Goal: Task Accomplishment & Management: Use online tool/utility

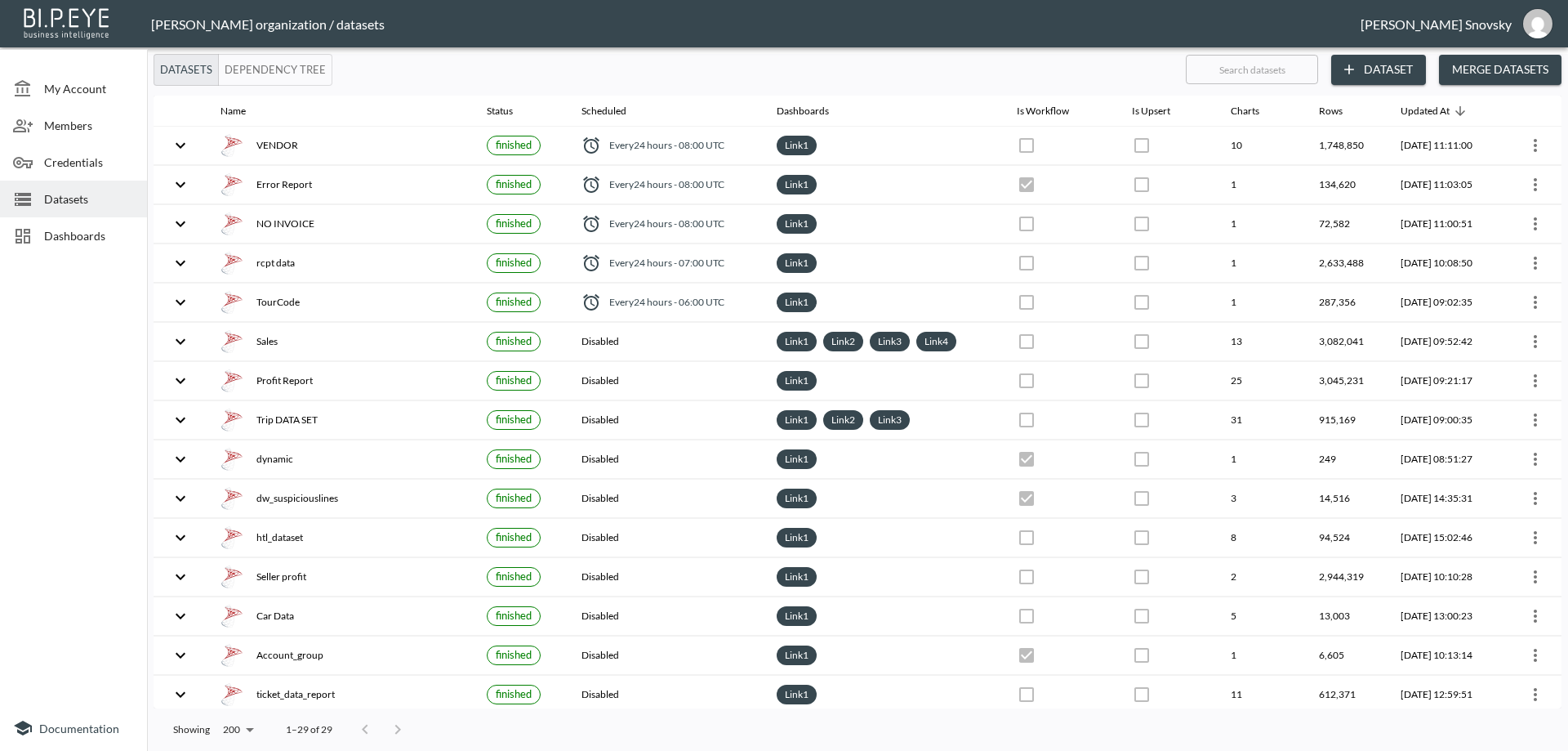
click at [76, 369] on div at bounding box center [73, 483] width 147 height 444
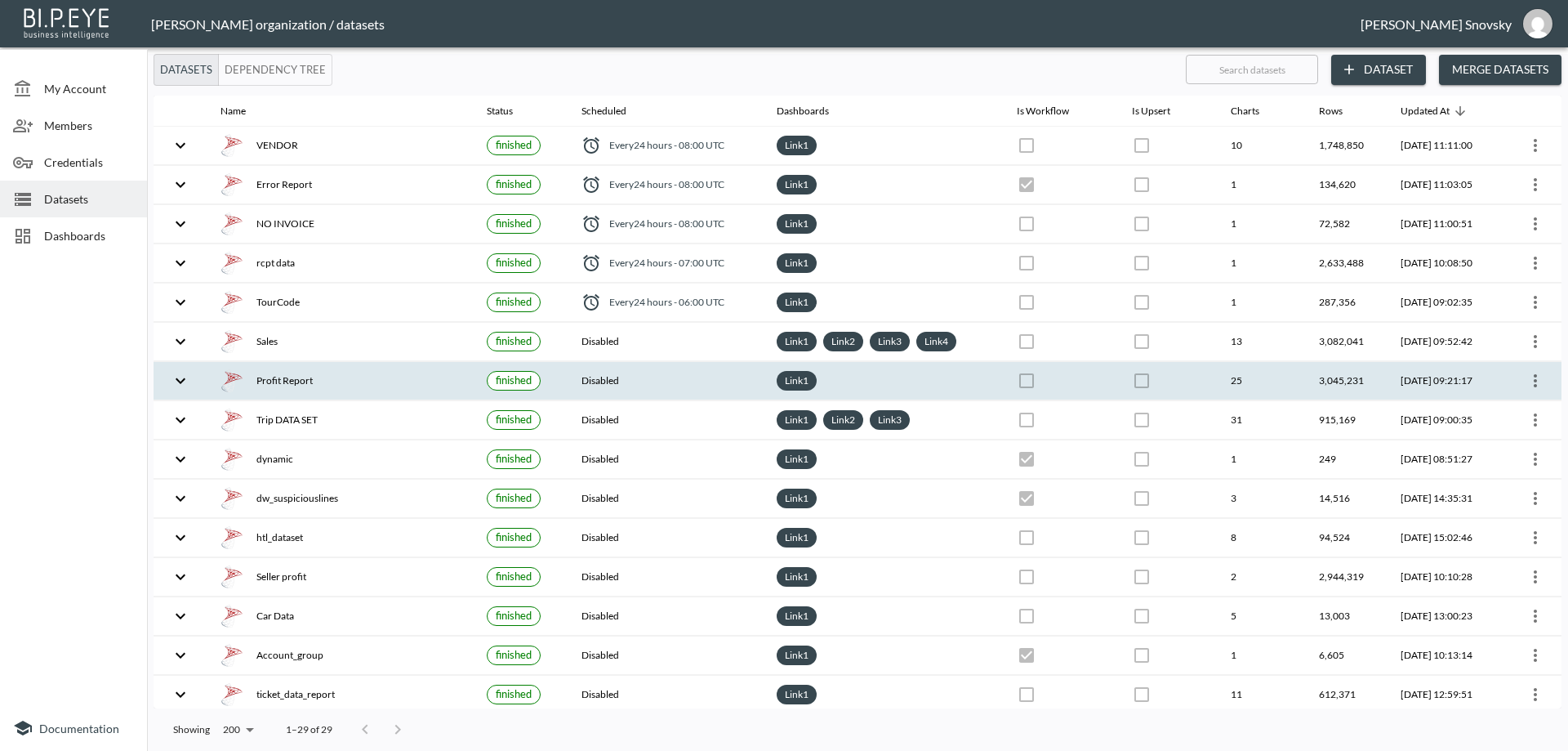
click at [407, 383] on div "Profit Report" at bounding box center [341, 380] width 240 height 23
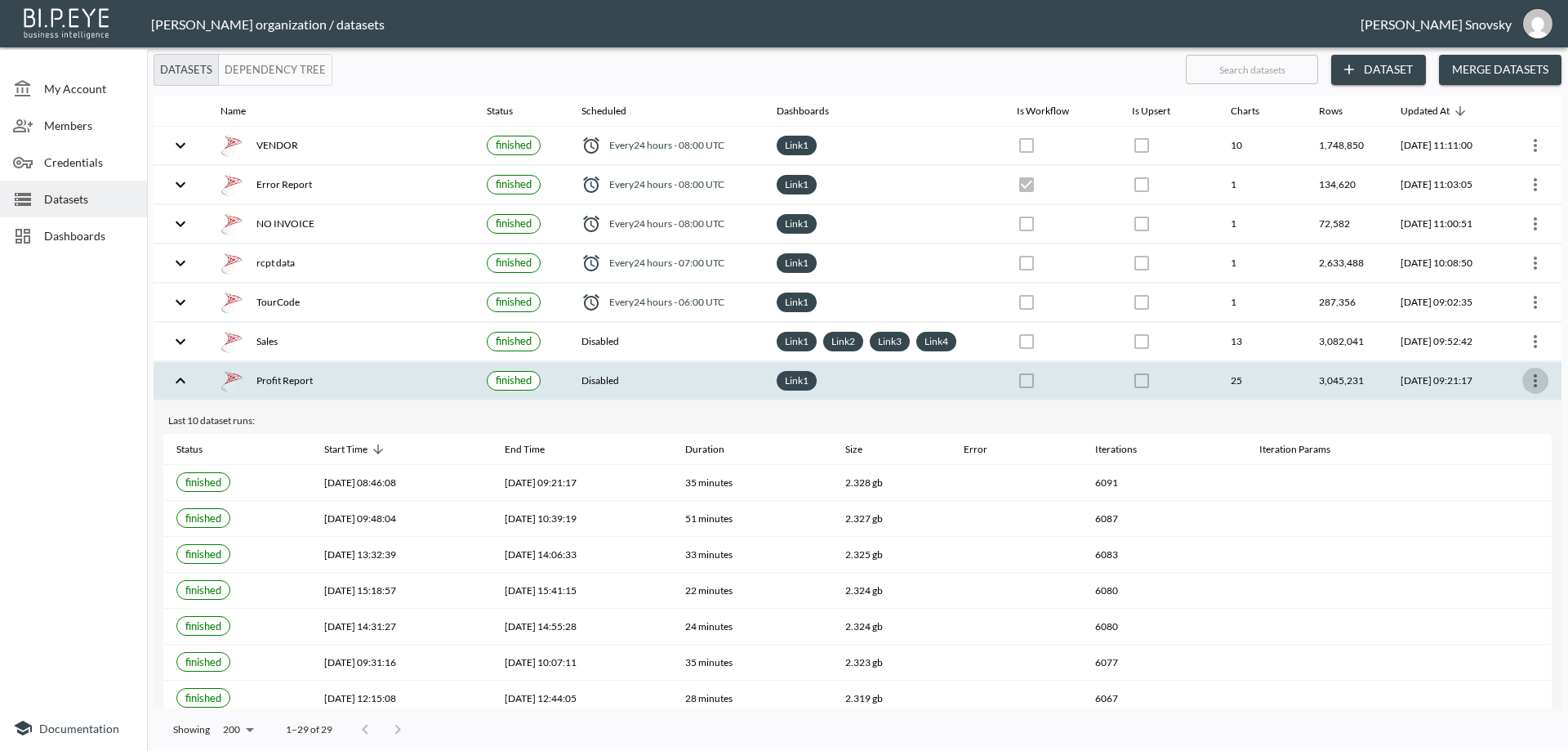
click at [1532, 387] on icon "more" at bounding box center [1535, 380] width 20 height 20
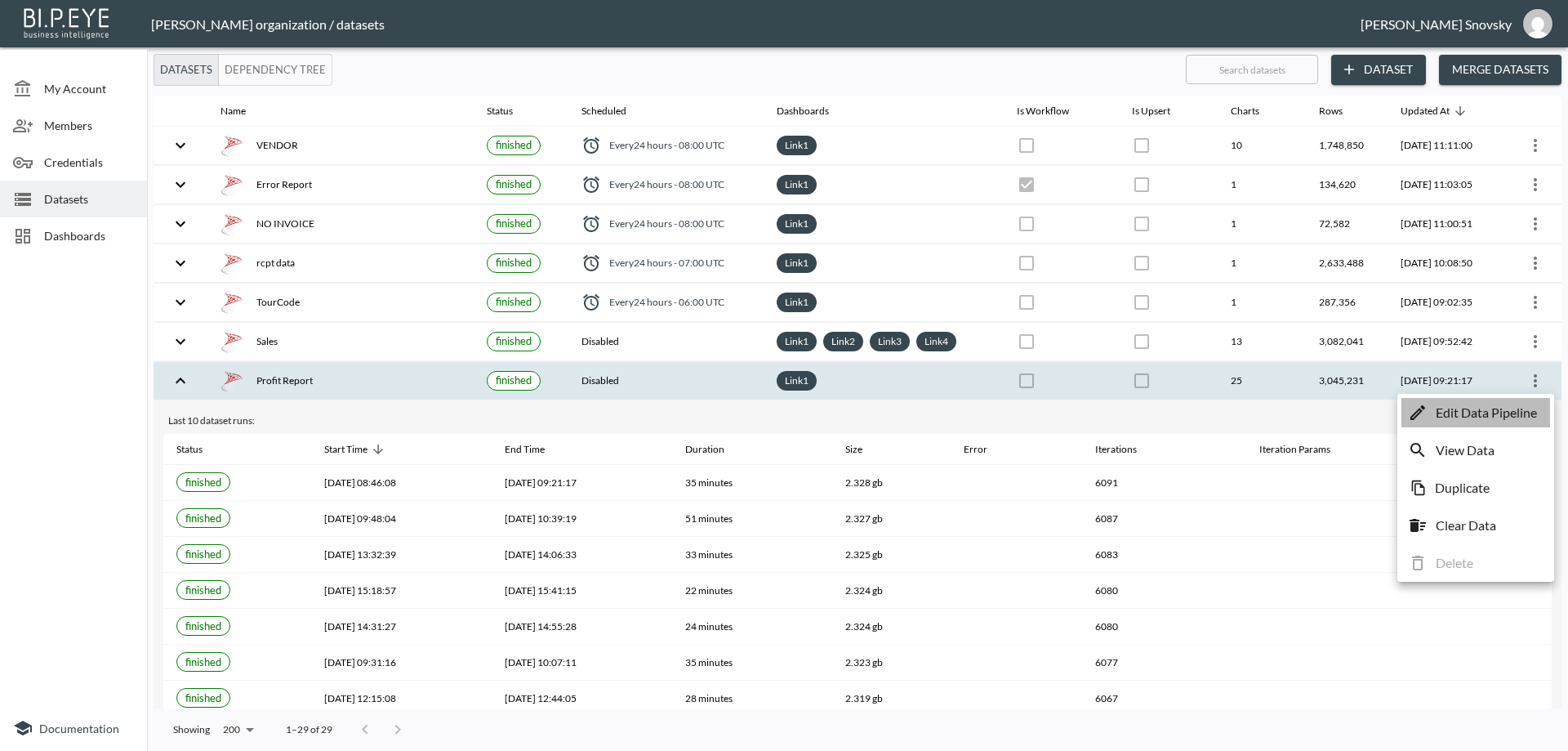
click at [1518, 419] on p "Edit Data Pipeline" at bounding box center [1486, 412] width 101 height 20
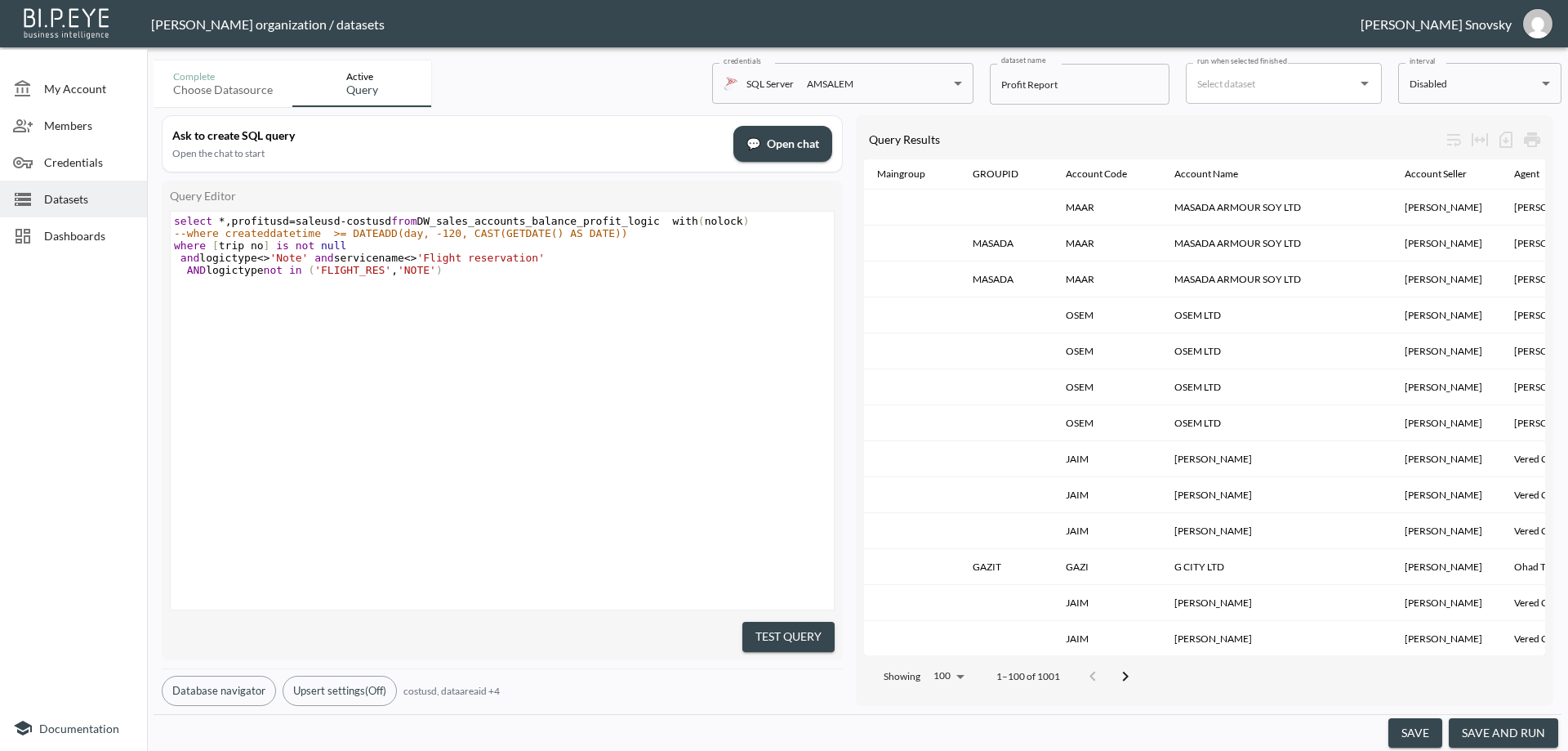
click at [1464, 724] on button "save and run" at bounding box center [1504, 733] width 109 height 31
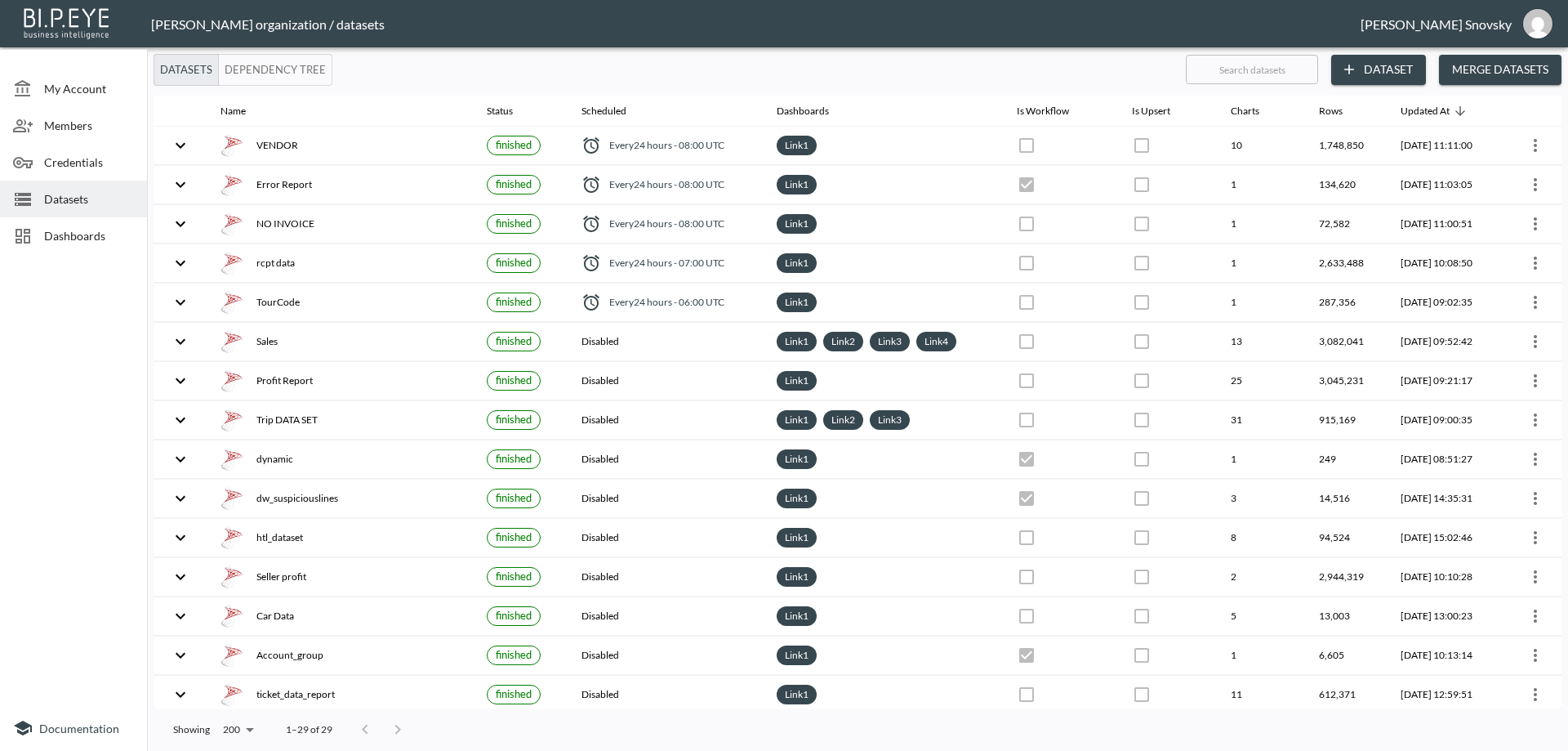
checkbox input "false"
checkbox input "true"
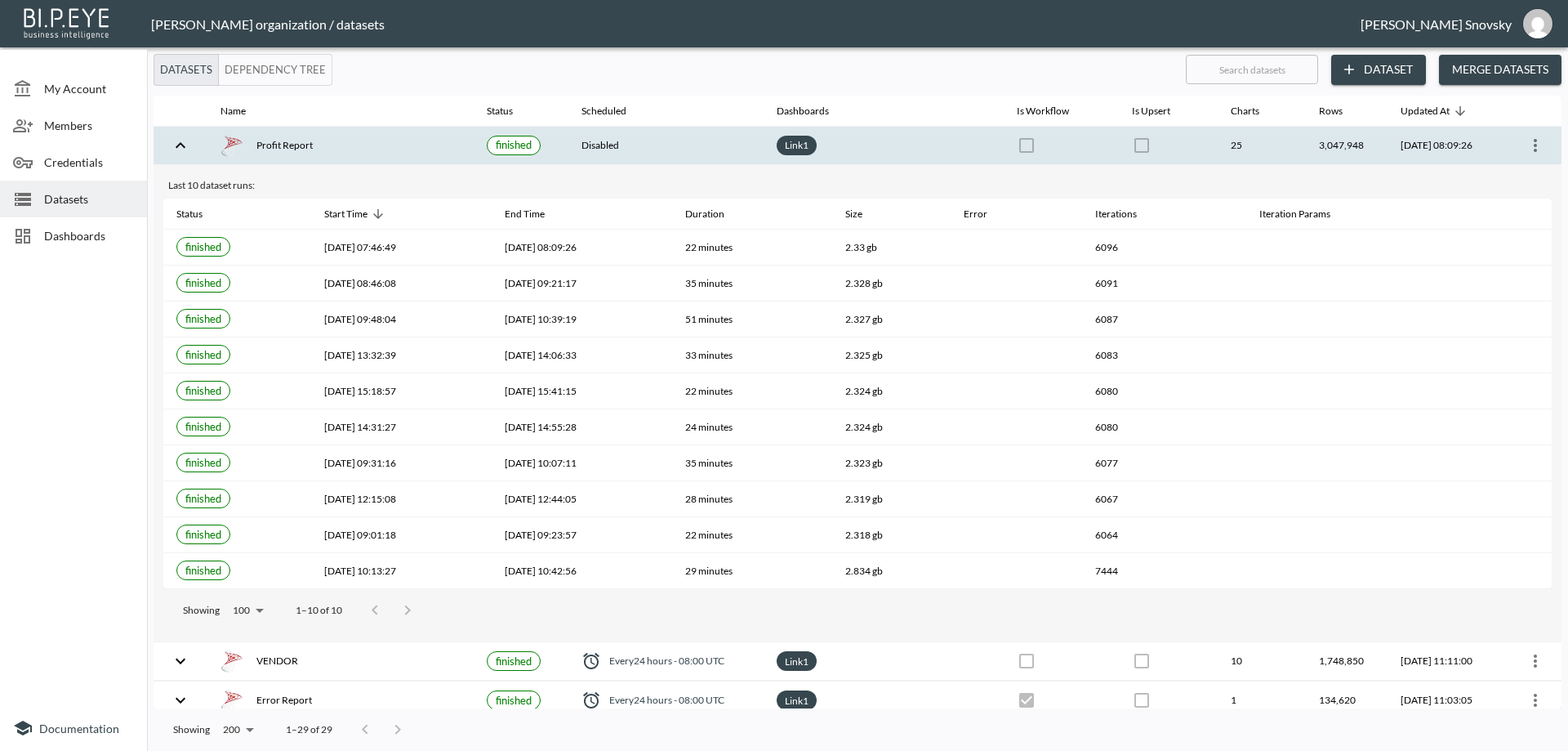
click at [402, 149] on div "Profit Report" at bounding box center [341, 145] width 240 height 23
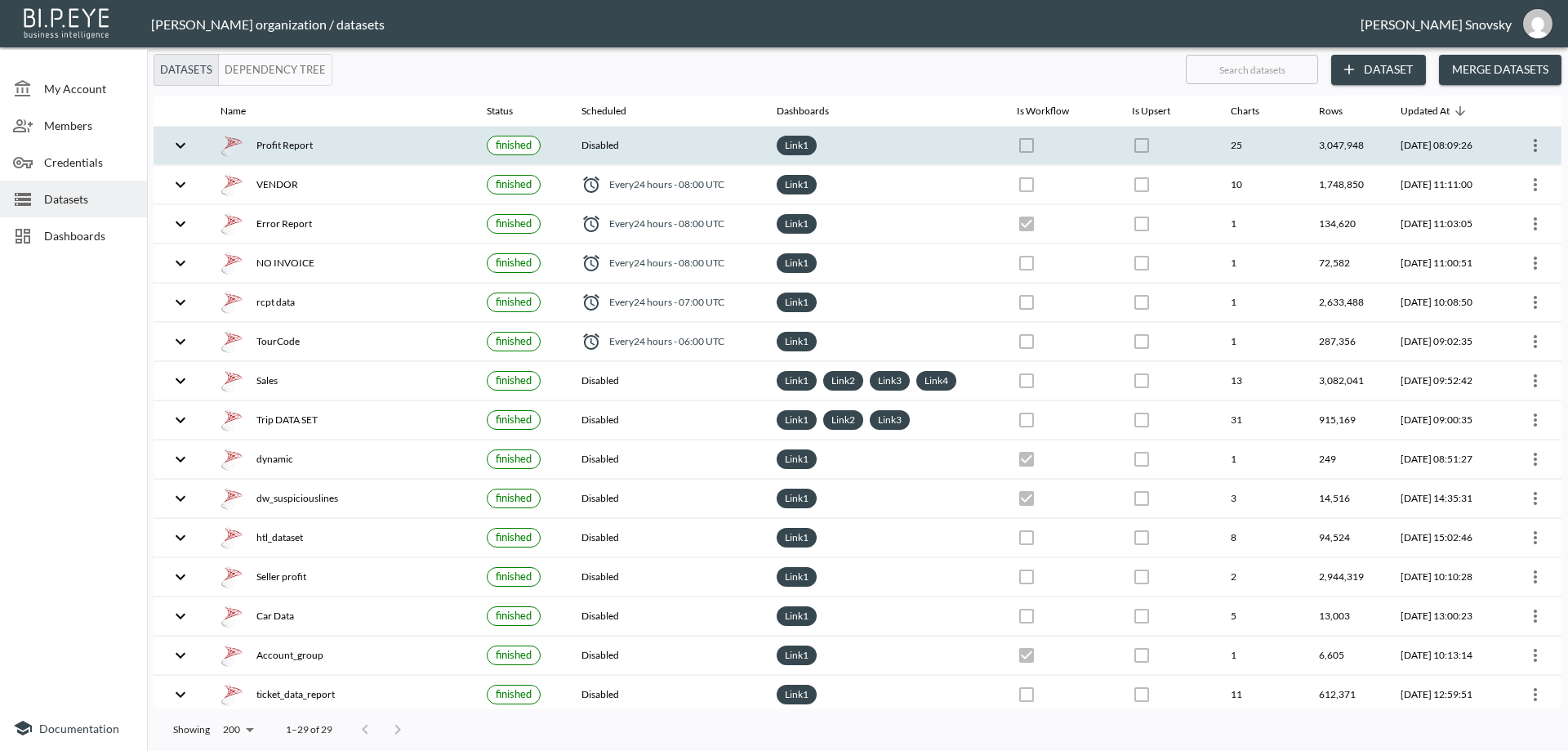
click at [1532, 144] on icon "more" at bounding box center [1535, 146] width 20 height 20
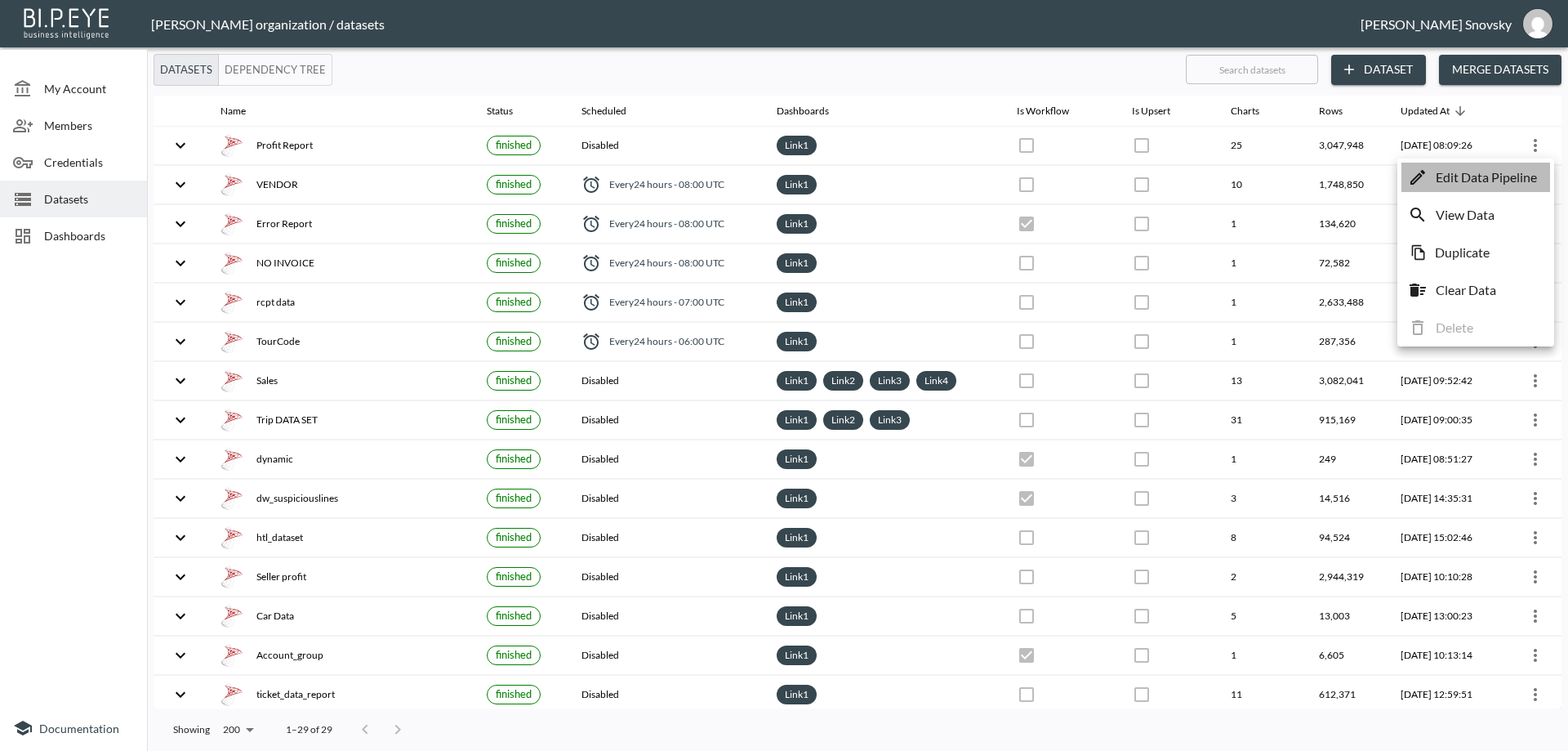
click at [1518, 170] on p "Edit Data Pipeline" at bounding box center [1486, 177] width 101 height 20
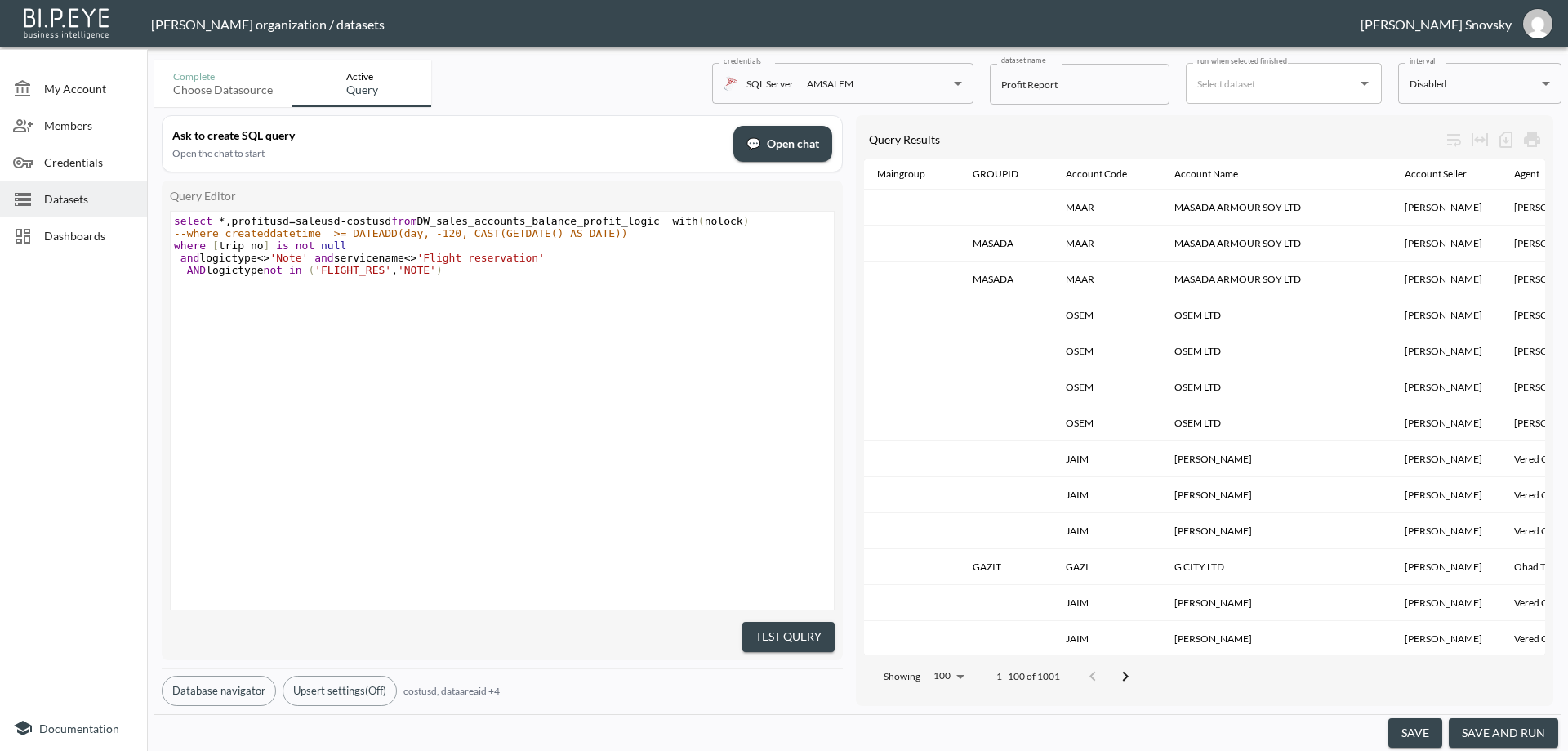
click at [1502, 730] on button "save and run" at bounding box center [1504, 733] width 109 height 31
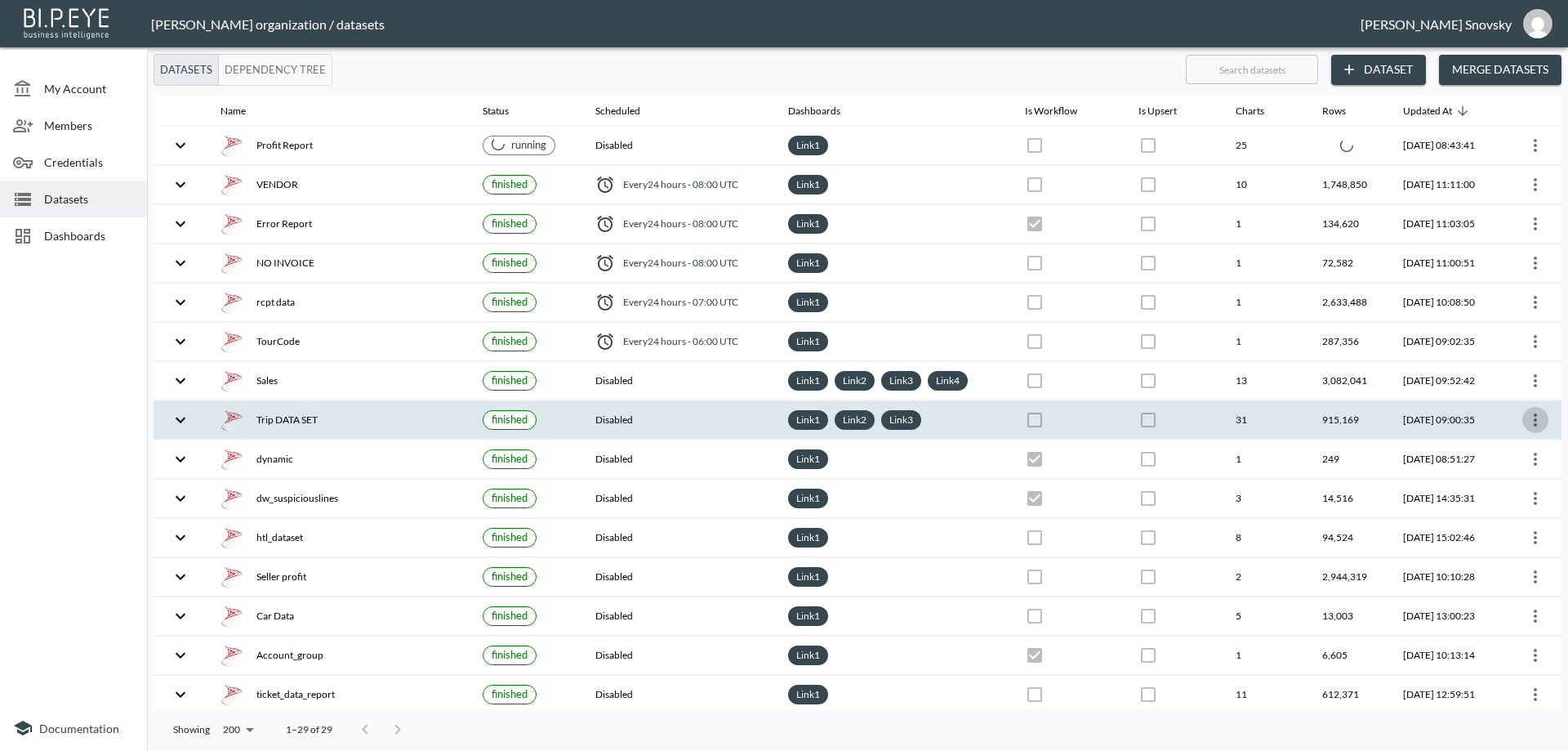
click at [1535, 421] on icon "more" at bounding box center [1535, 420] width 20 height 20
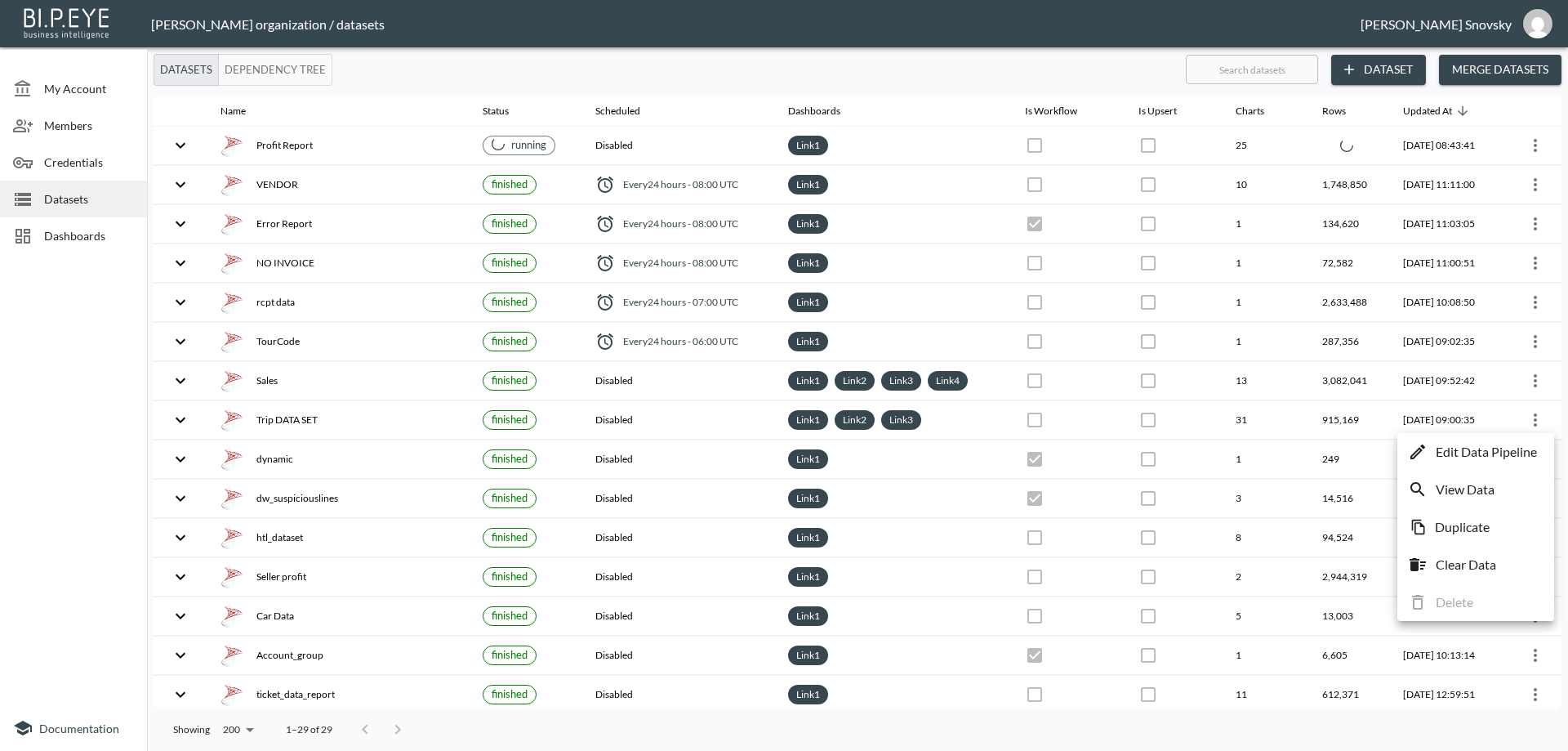
click at [1516, 452] on p "Edit Data Pipeline" at bounding box center [1486, 452] width 101 height 20
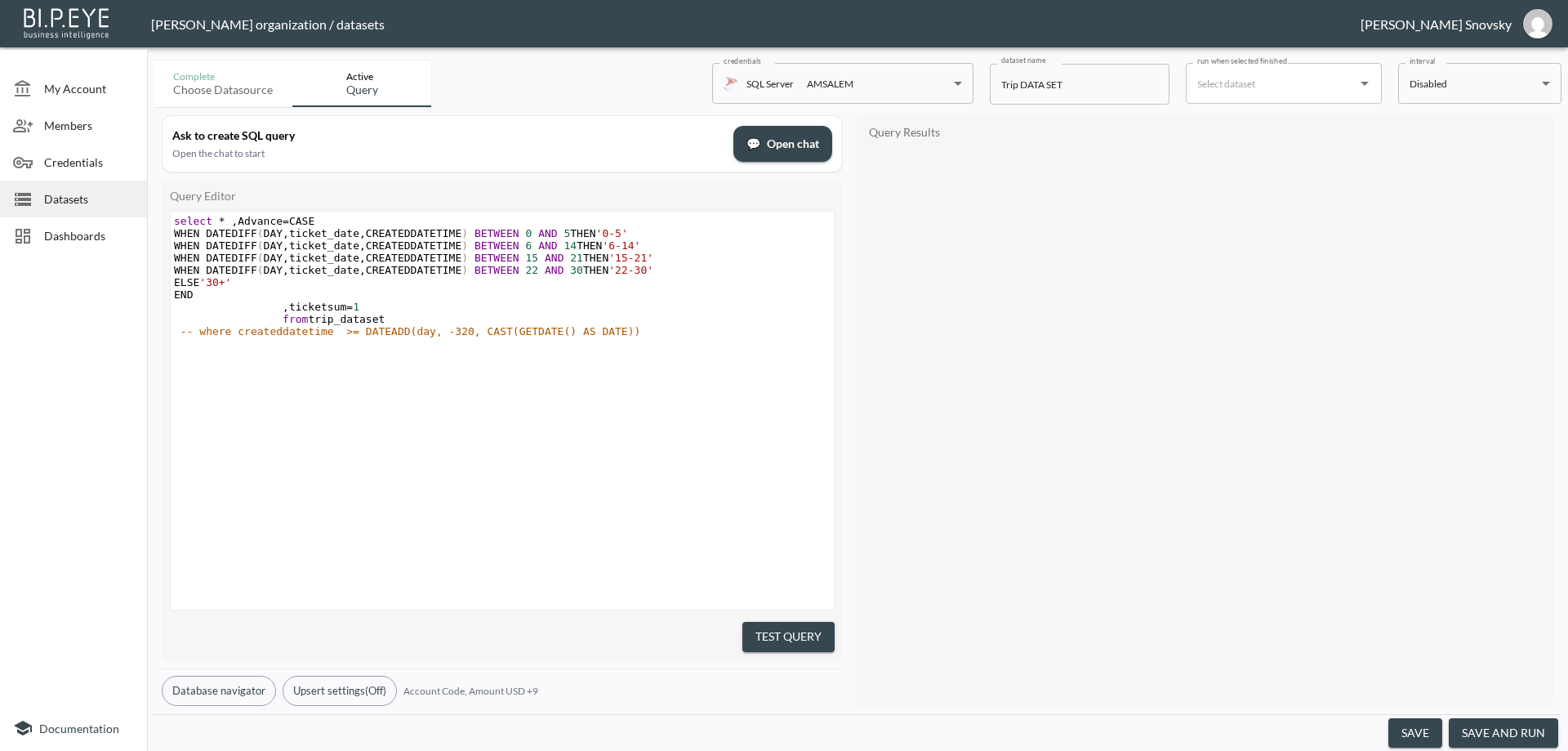
click at [1500, 727] on button "save and run" at bounding box center [1504, 733] width 109 height 31
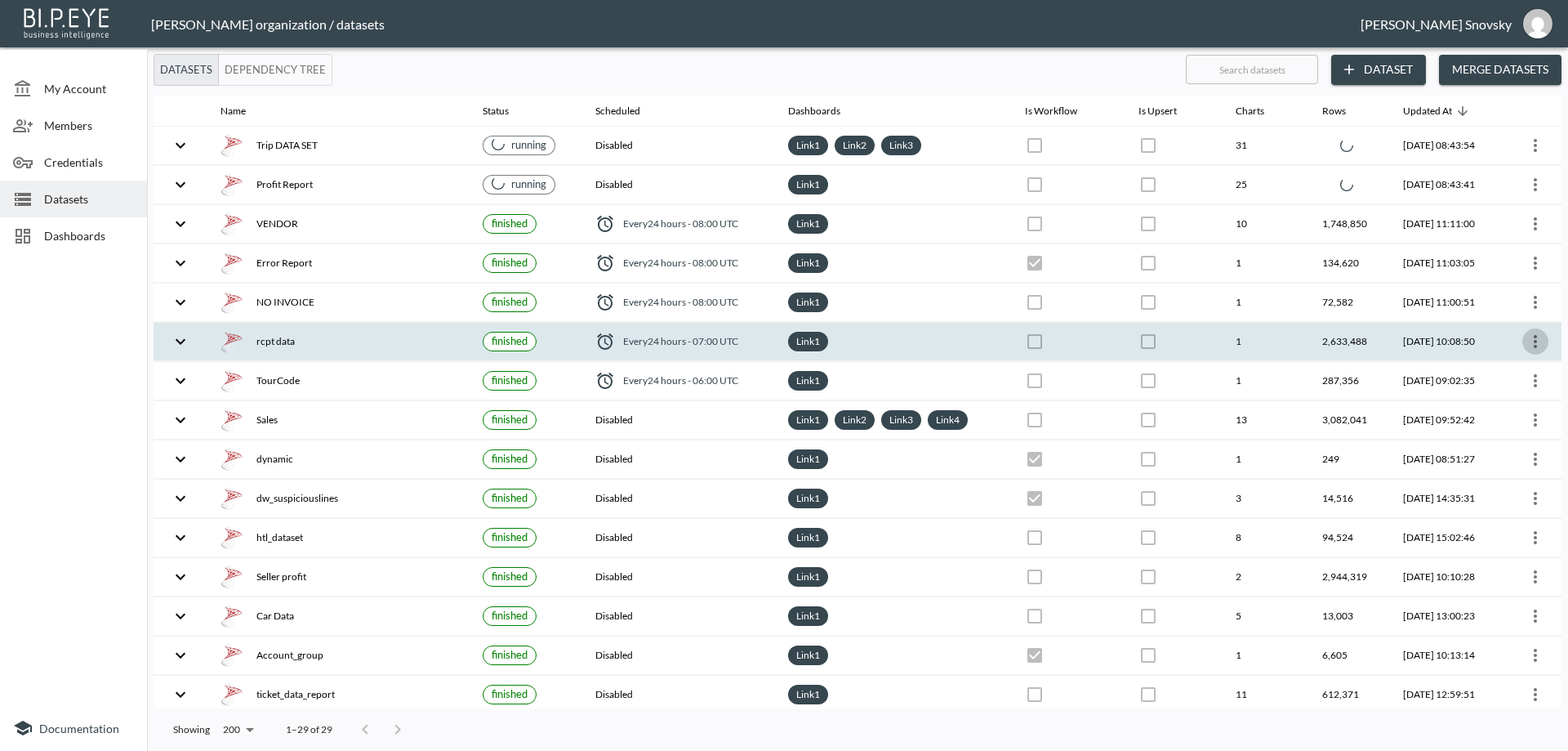
click at [1532, 340] on icon "more" at bounding box center [1535, 342] width 20 height 20
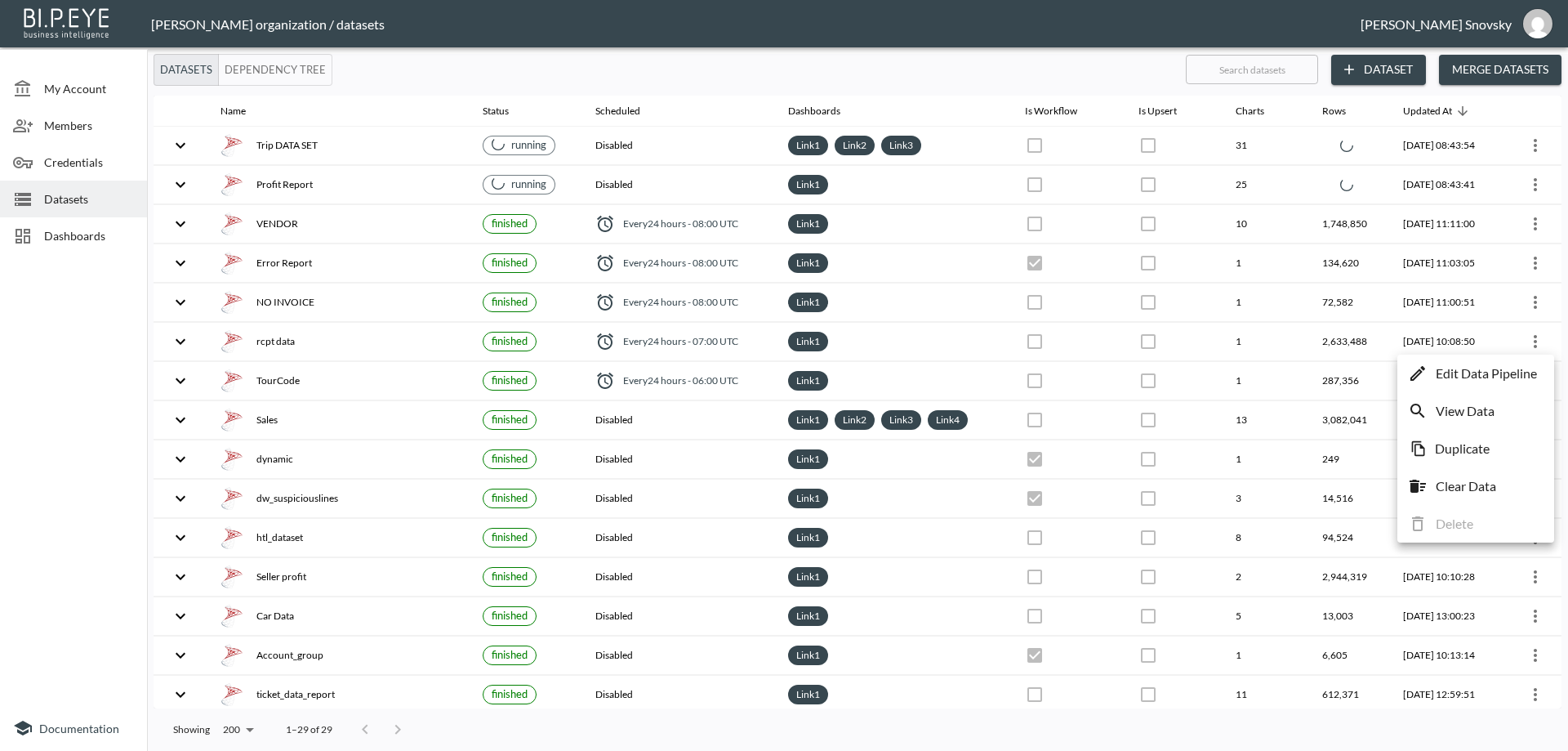
click at [1510, 366] on p "Edit Data Pipeline" at bounding box center [1486, 374] width 101 height 20
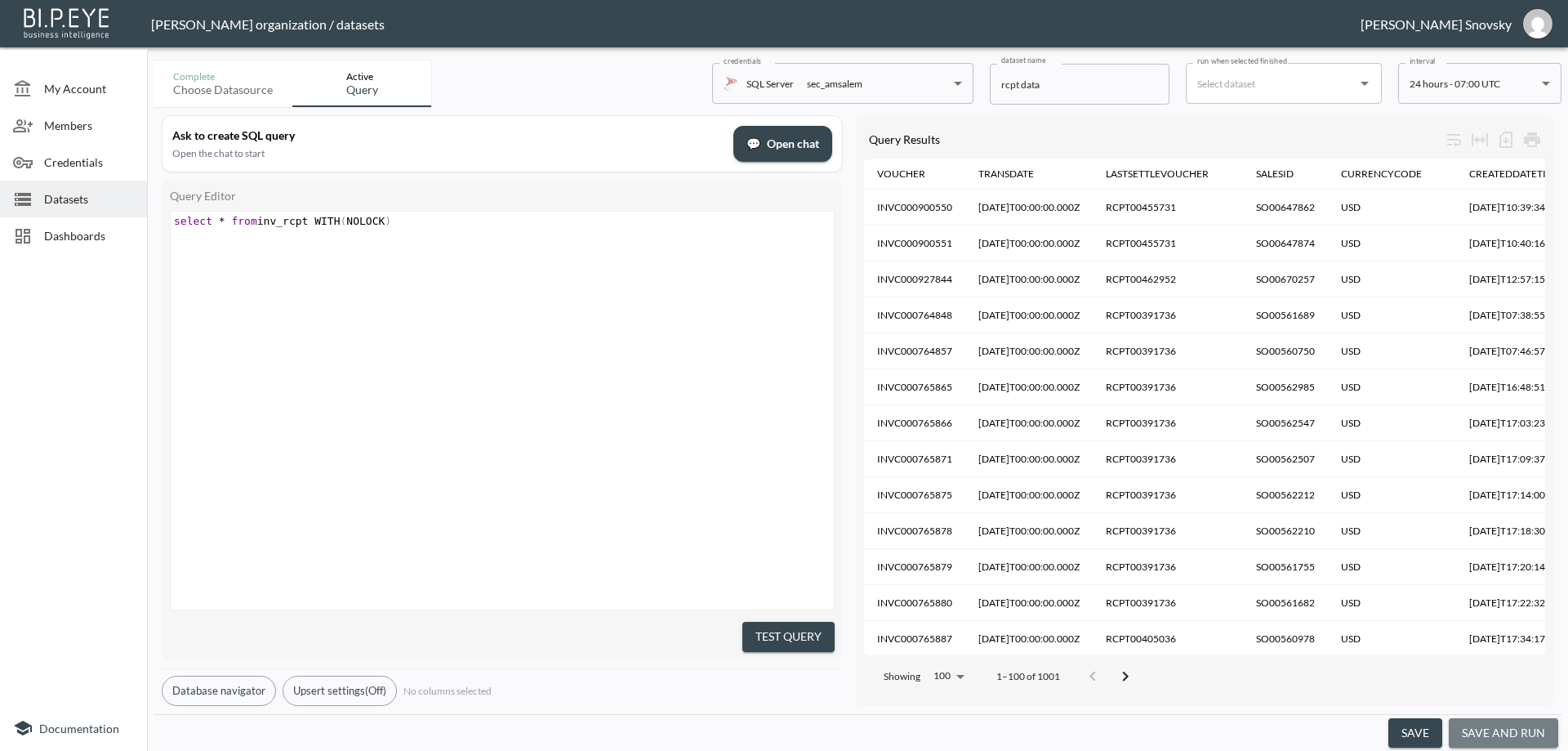
click at [1491, 730] on button "save and run" at bounding box center [1504, 733] width 109 height 31
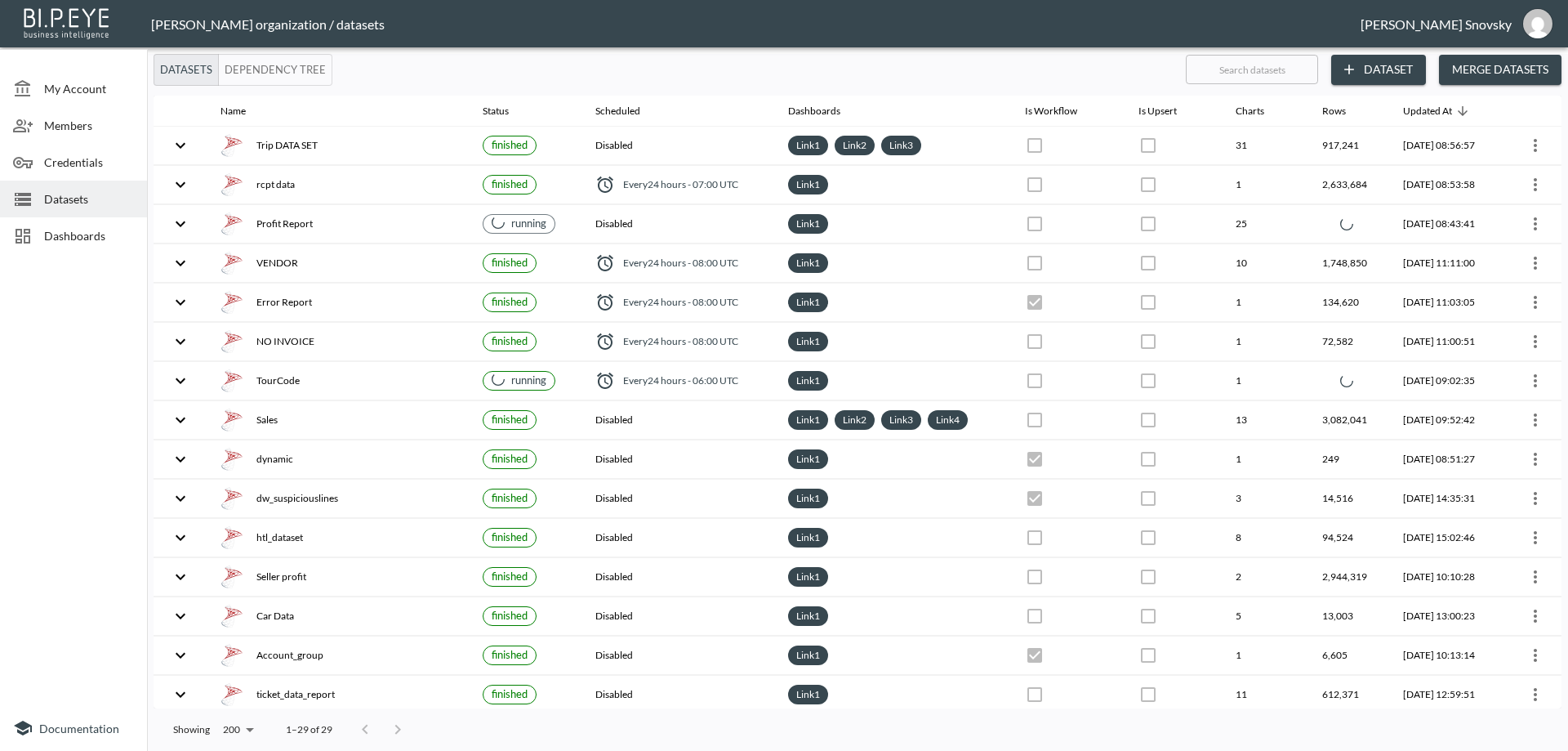
checkbox input "false"
checkbox input "true"
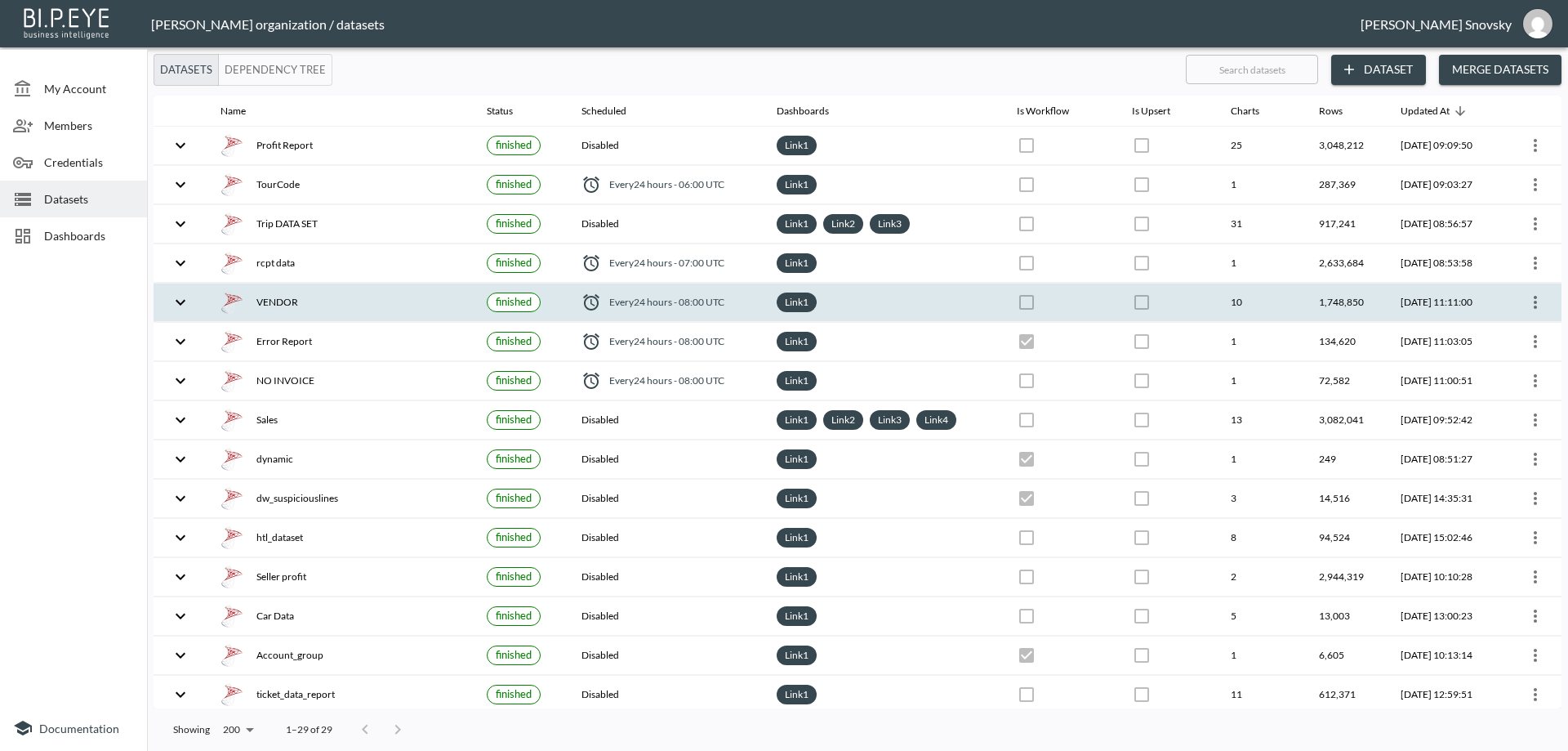
click at [1534, 299] on icon "more" at bounding box center [1535, 302] width 20 height 20
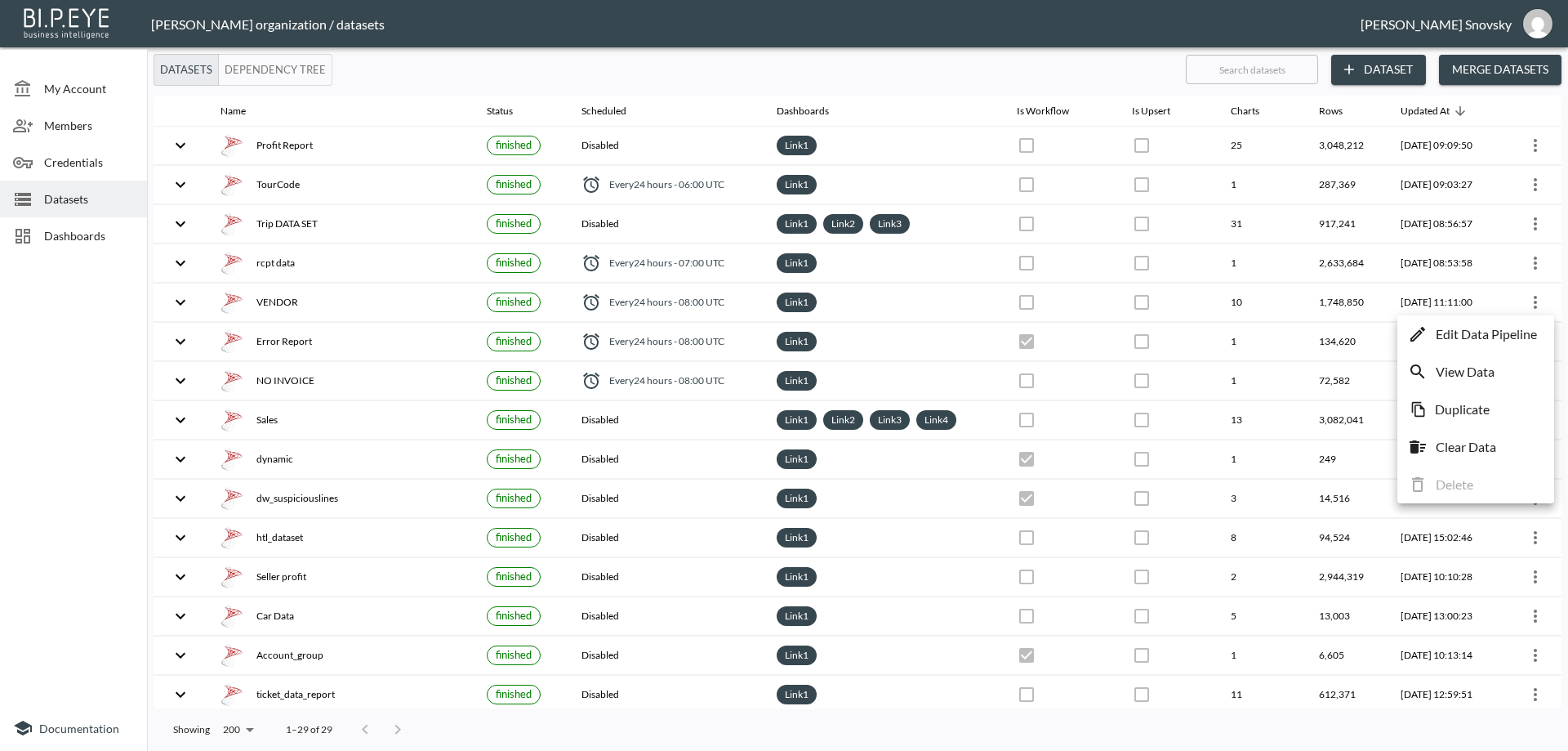
click at [1012, 72] on div at bounding box center [784, 376] width 1568 height 751
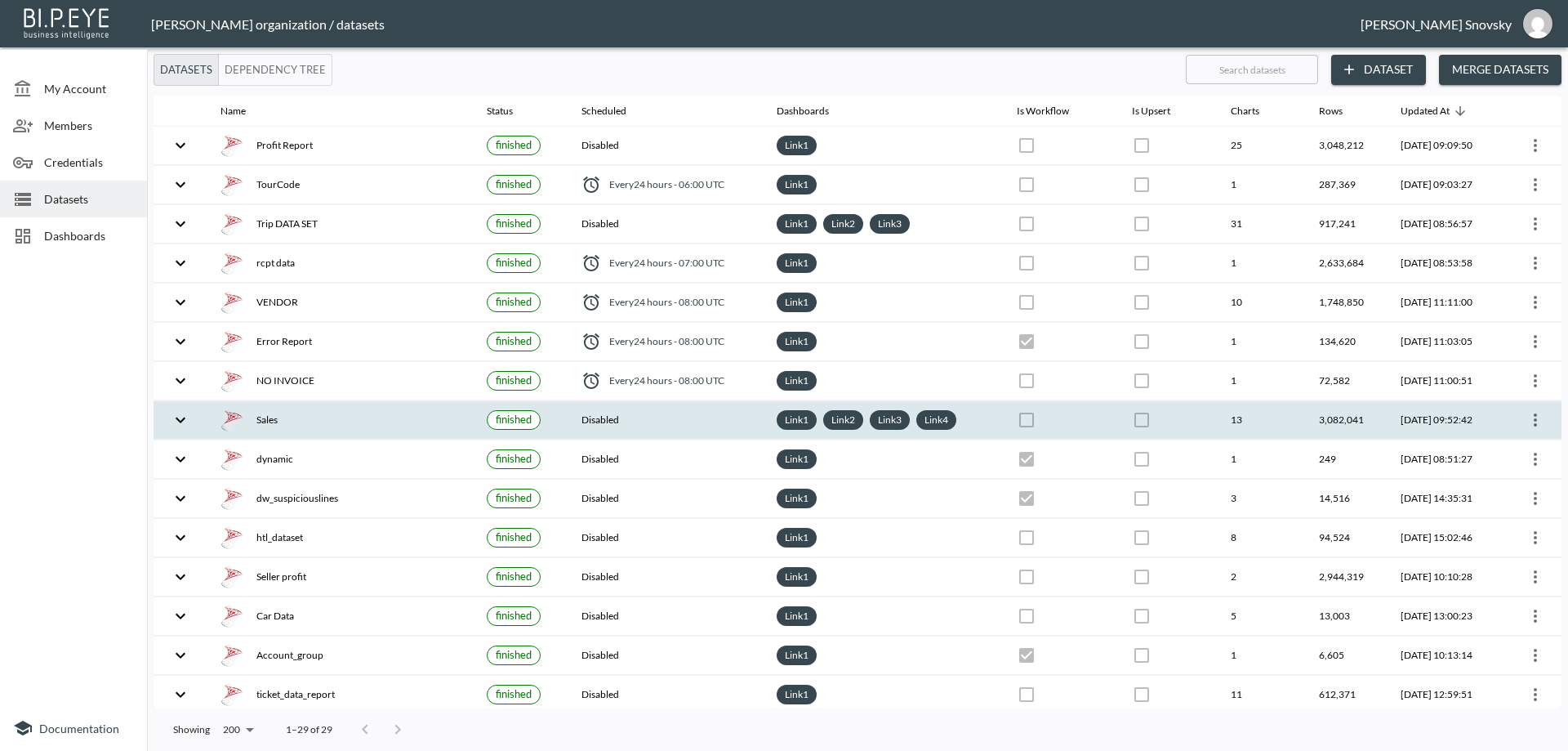
click at [1532, 426] on icon "more" at bounding box center [1535, 420] width 20 height 20
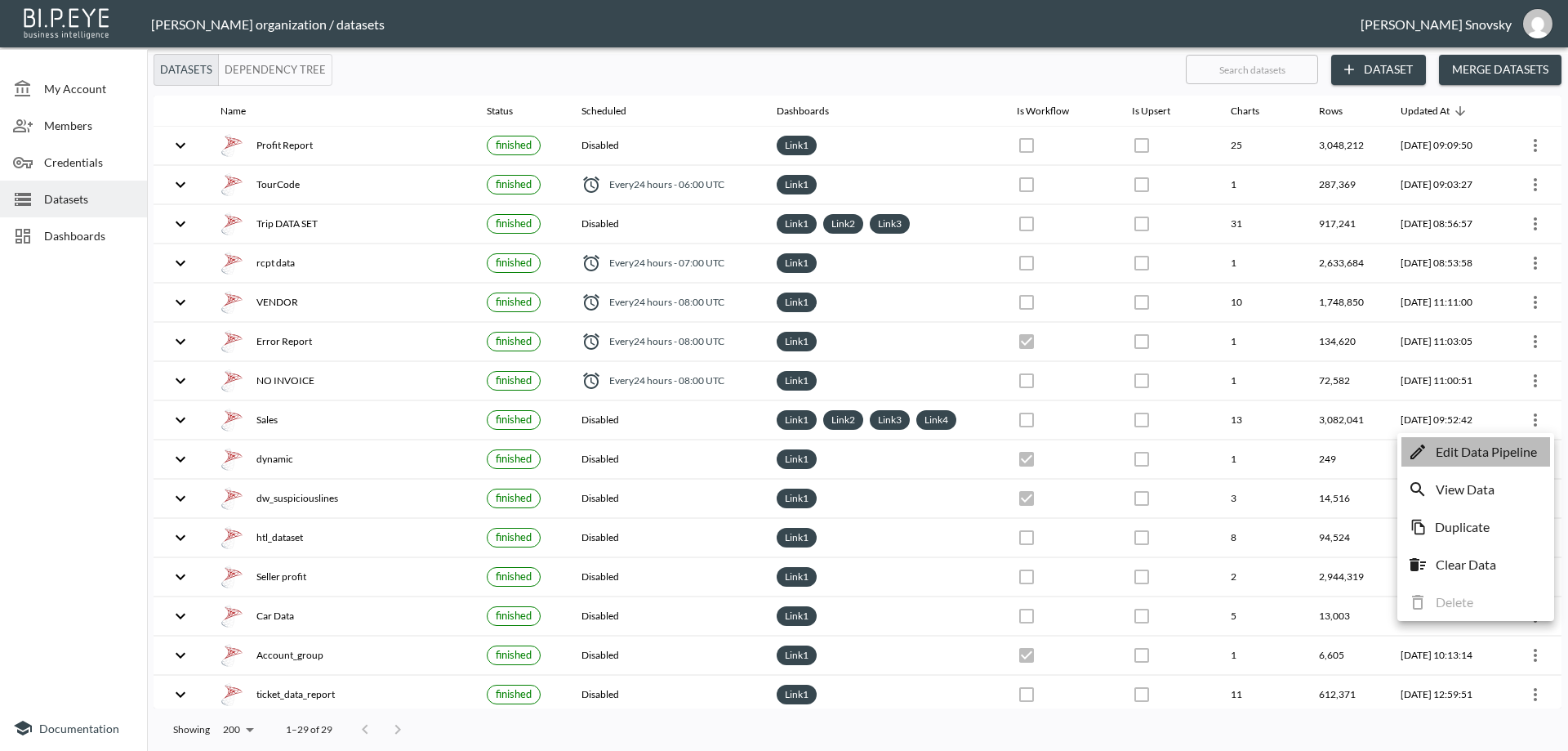
click at [1496, 442] on p "Edit Data Pipeline" at bounding box center [1486, 452] width 101 height 20
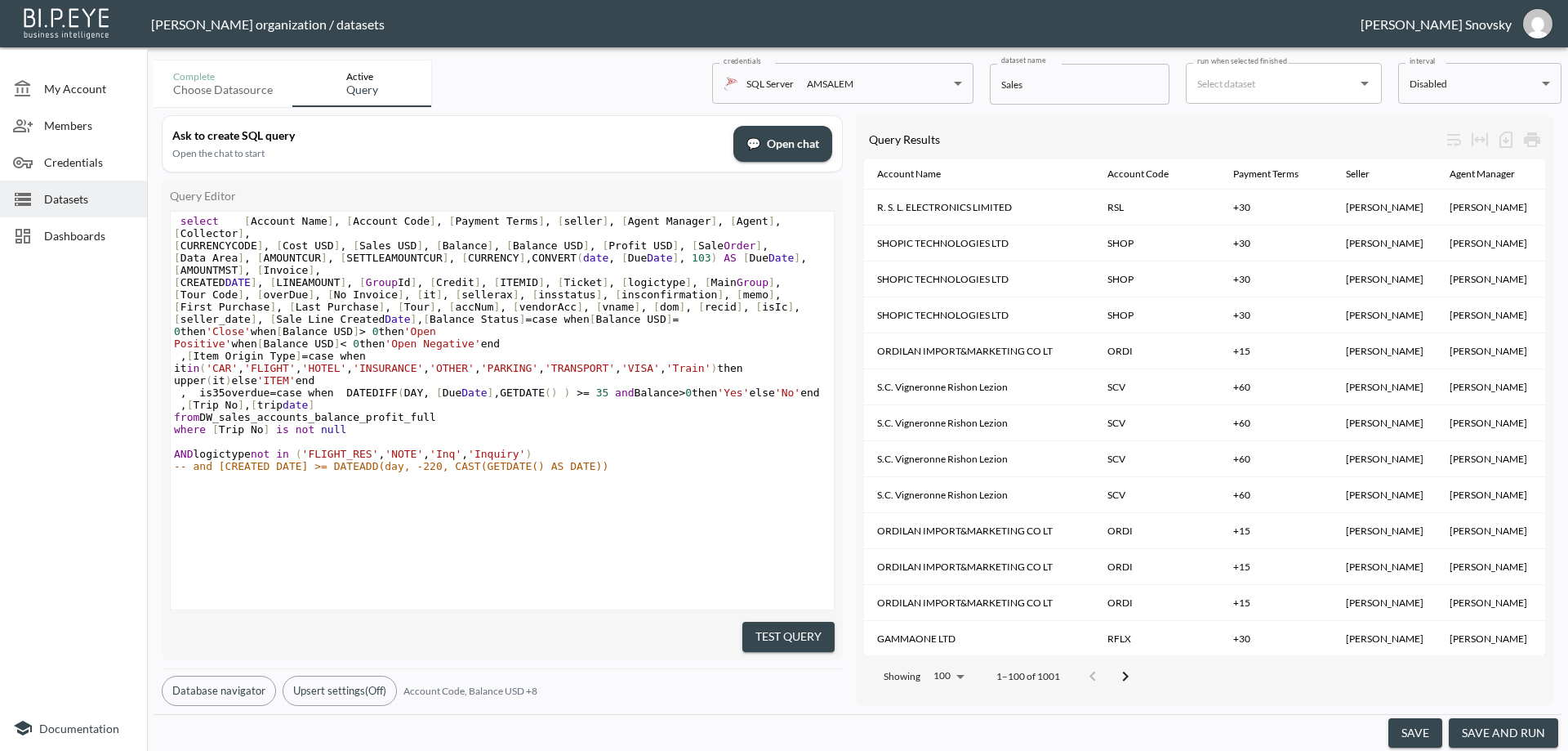
click at [1505, 740] on button "save and run" at bounding box center [1504, 733] width 109 height 31
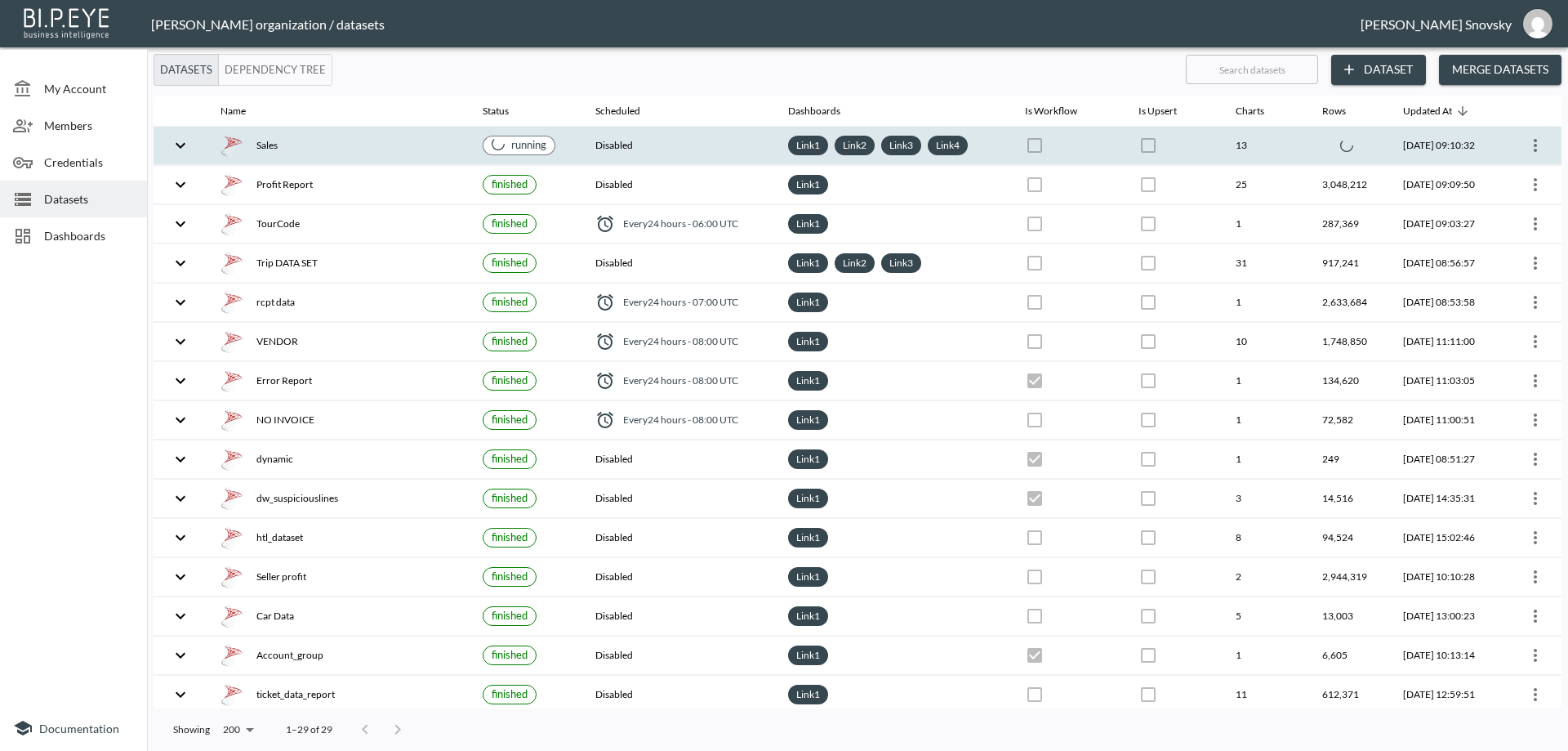
click at [641, 140] on th "Disabled" at bounding box center [679, 146] width 193 height 39
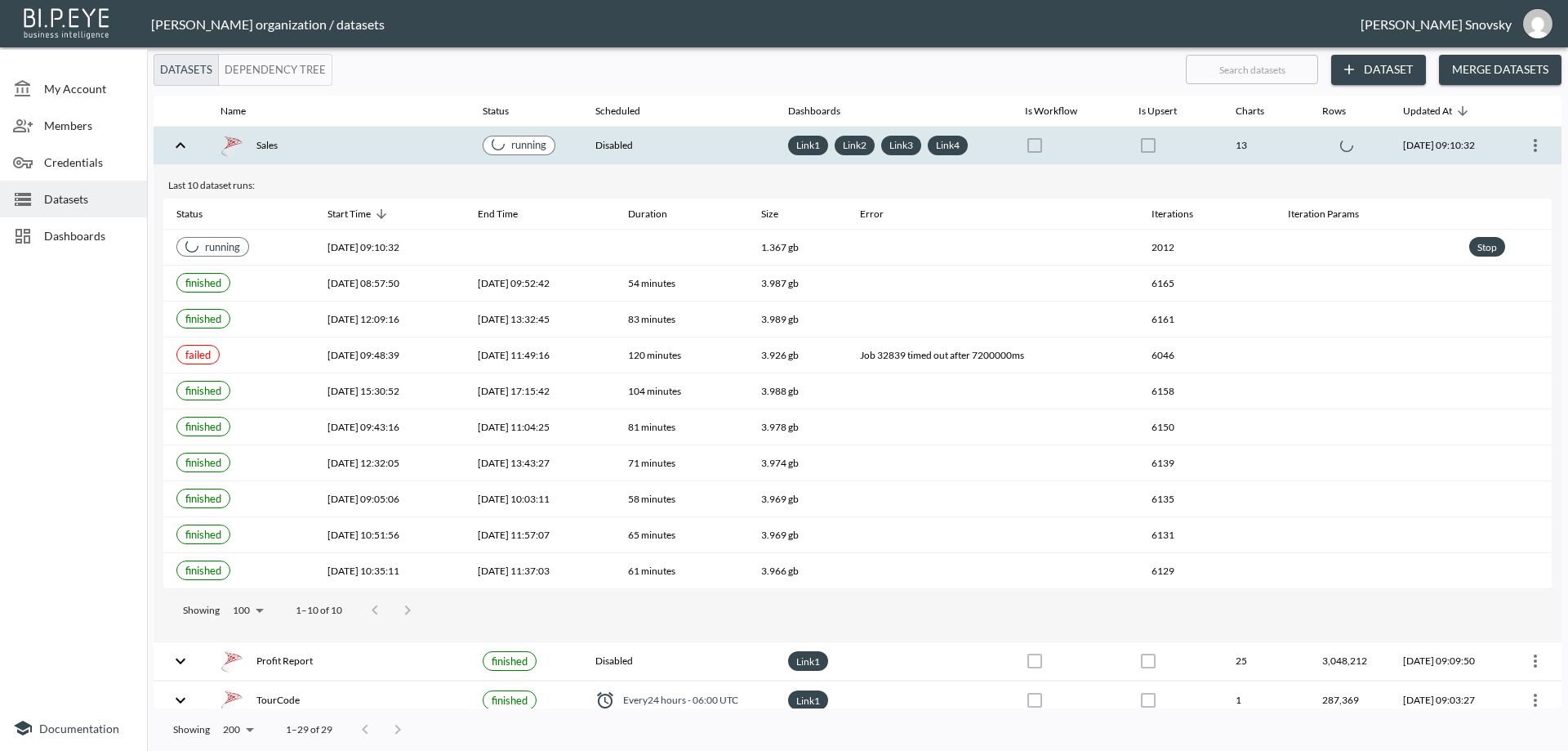
click at [658, 142] on th "Disabled" at bounding box center [679, 146] width 193 height 39
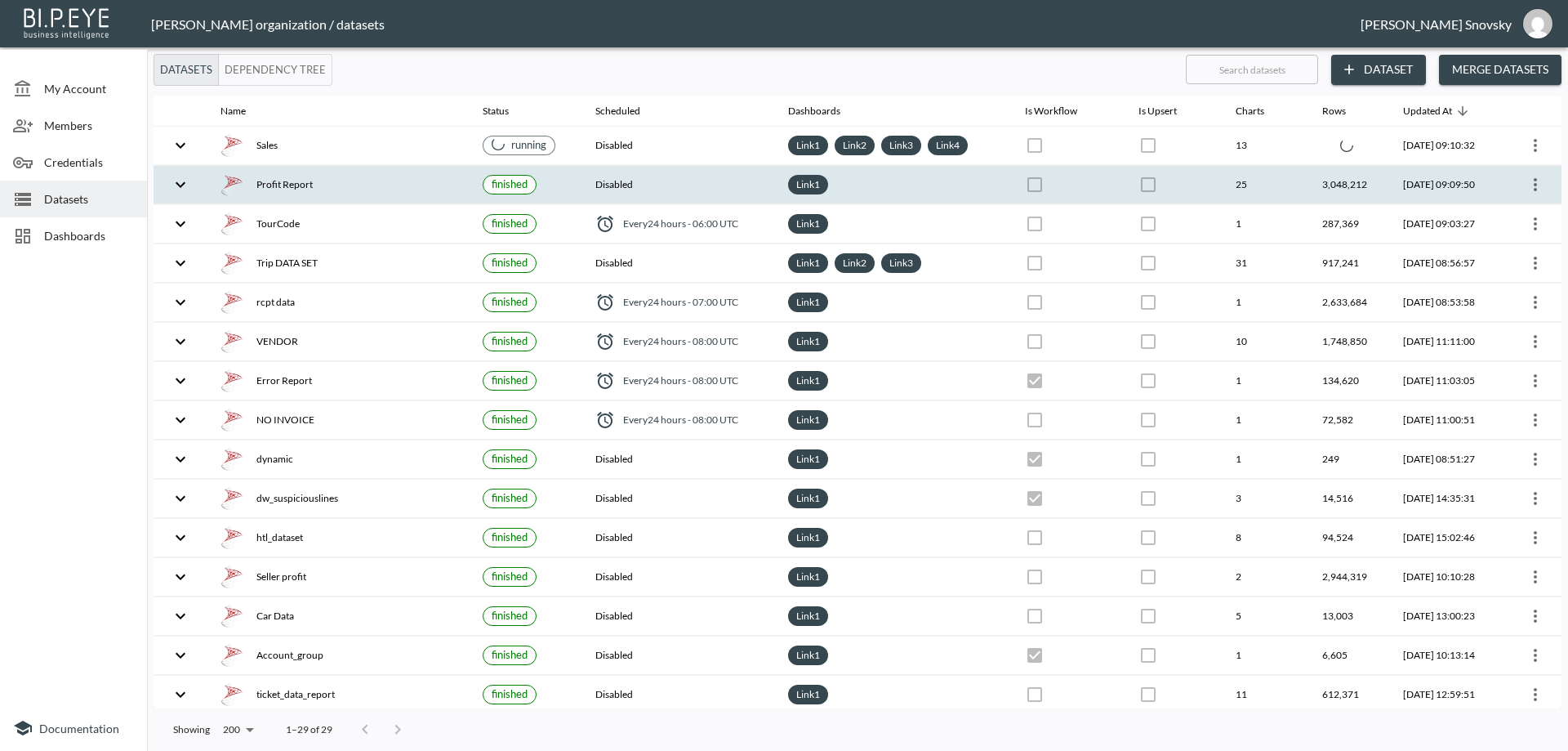
click at [416, 190] on div "Profit Report" at bounding box center [339, 184] width 236 height 23
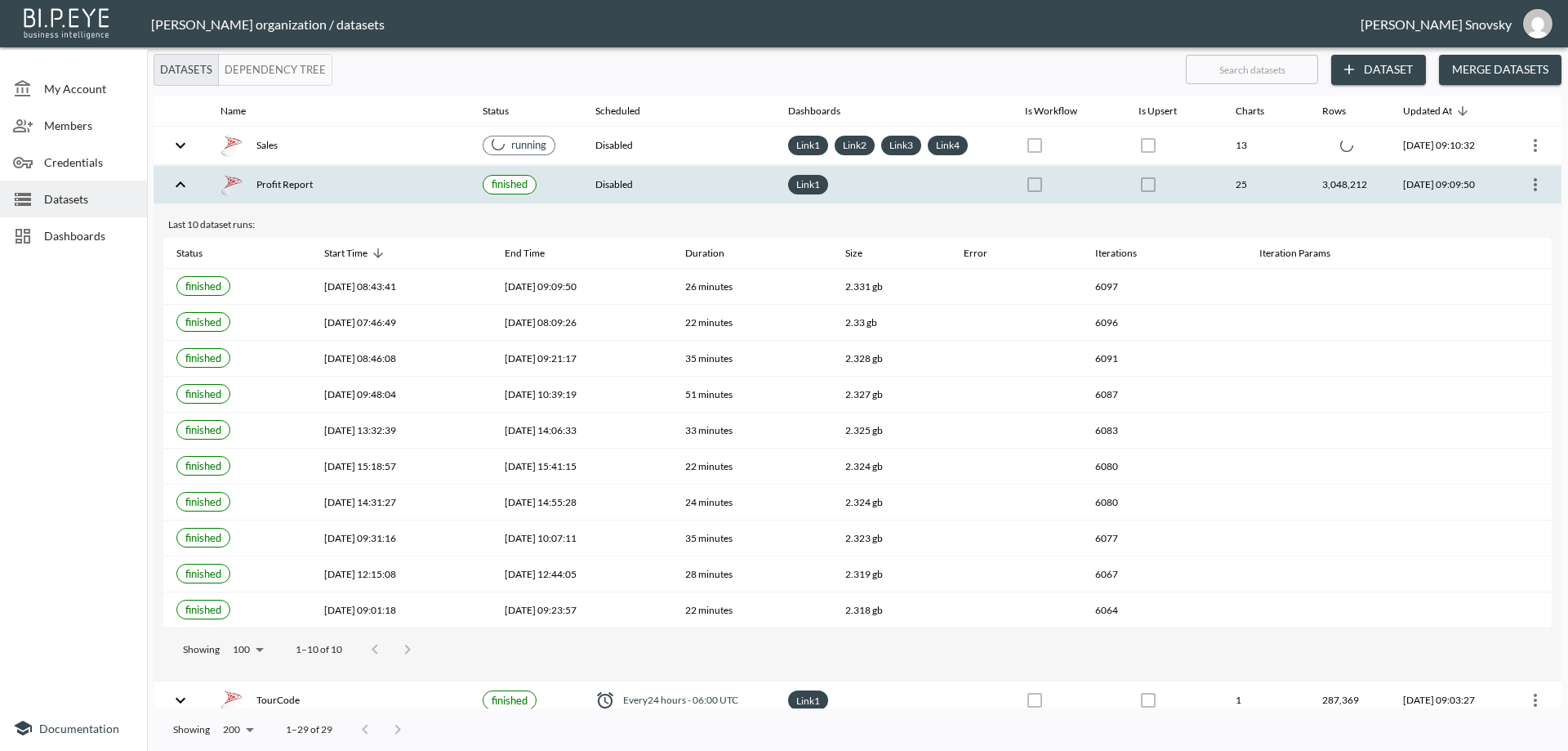
click at [414, 190] on div "Profit Report" at bounding box center [339, 184] width 236 height 23
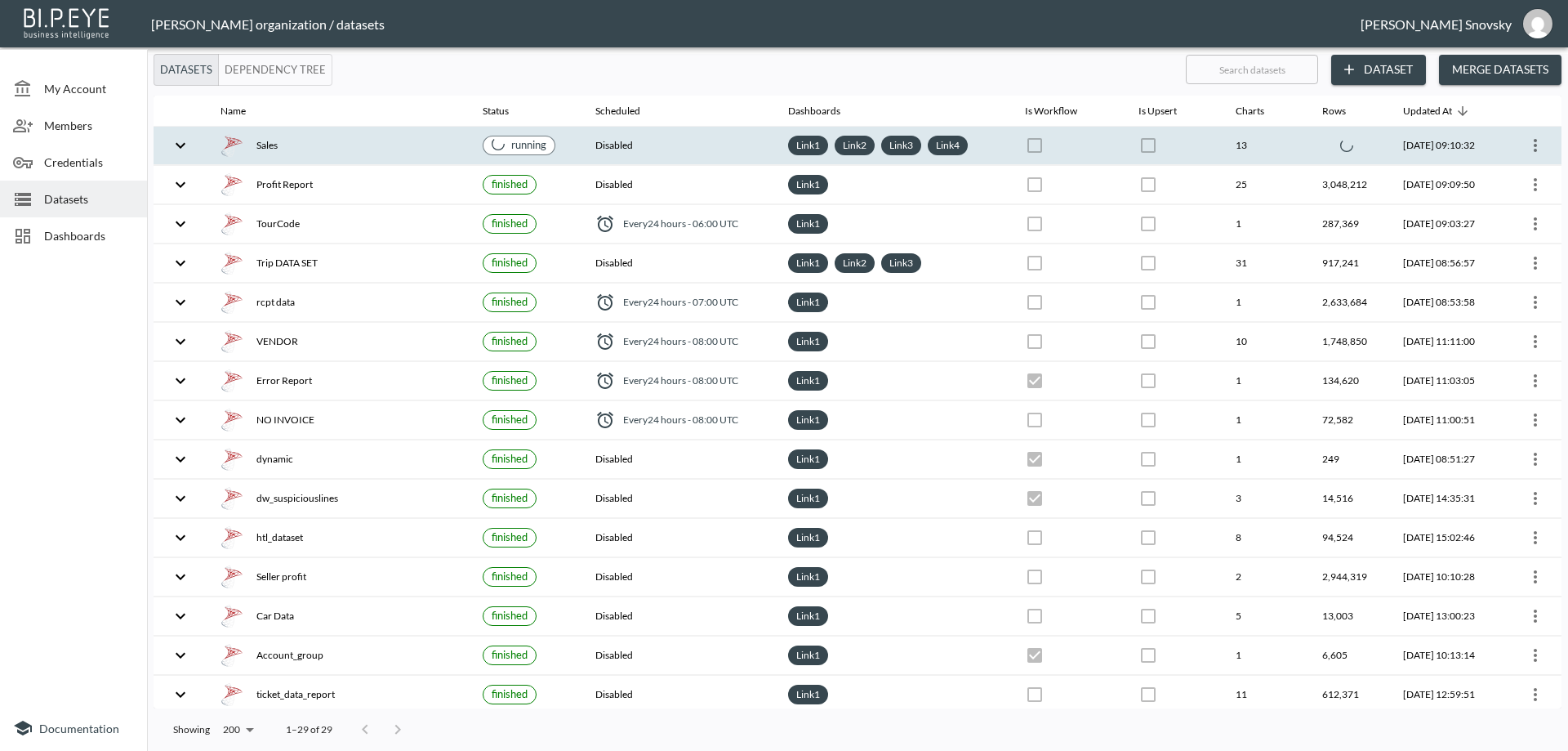
click at [430, 137] on div "Sales" at bounding box center [339, 145] width 236 height 23
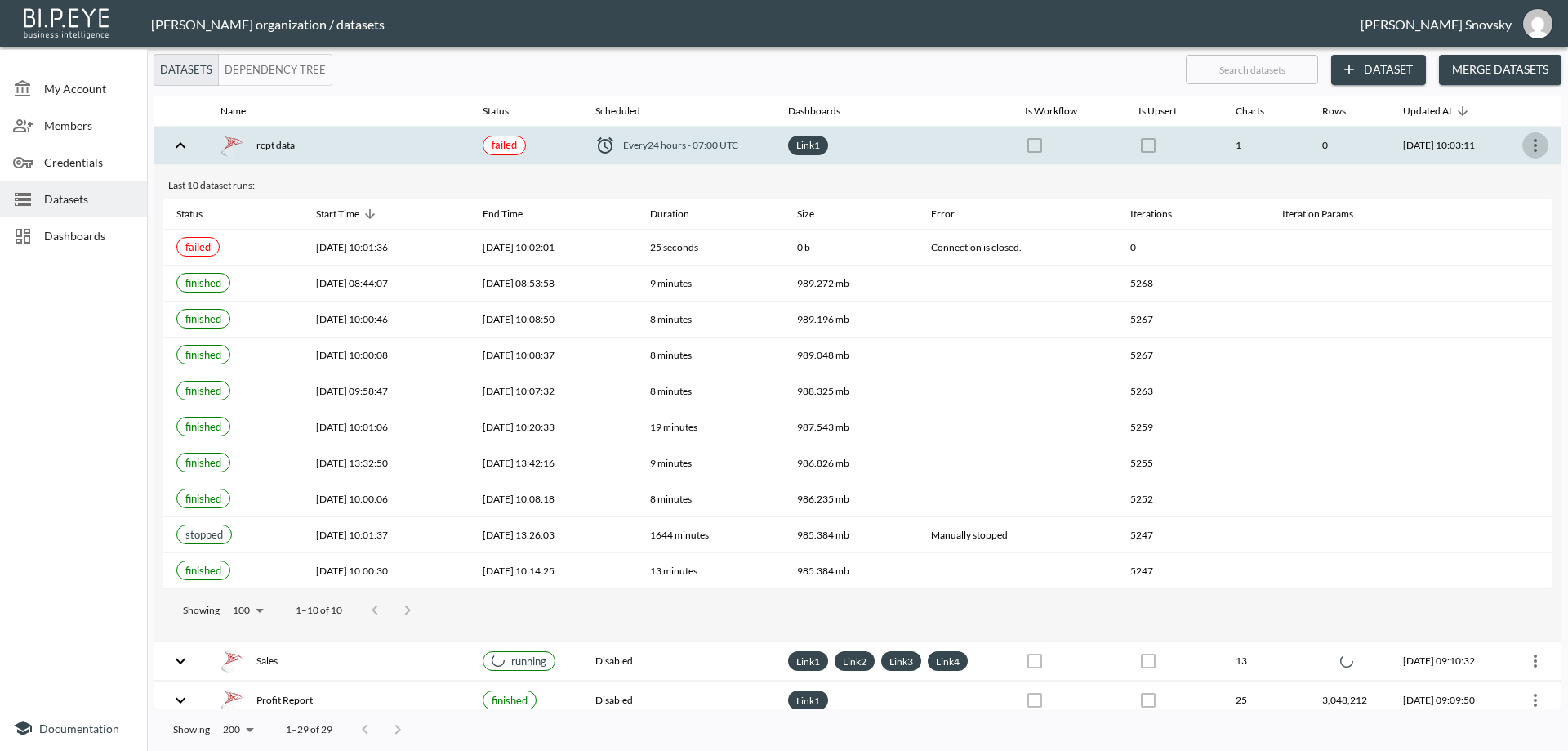
click at [1537, 151] on icon "more" at bounding box center [1535, 146] width 20 height 20
click at [1520, 170] on p "Edit Data Pipeline" at bounding box center [1486, 177] width 101 height 20
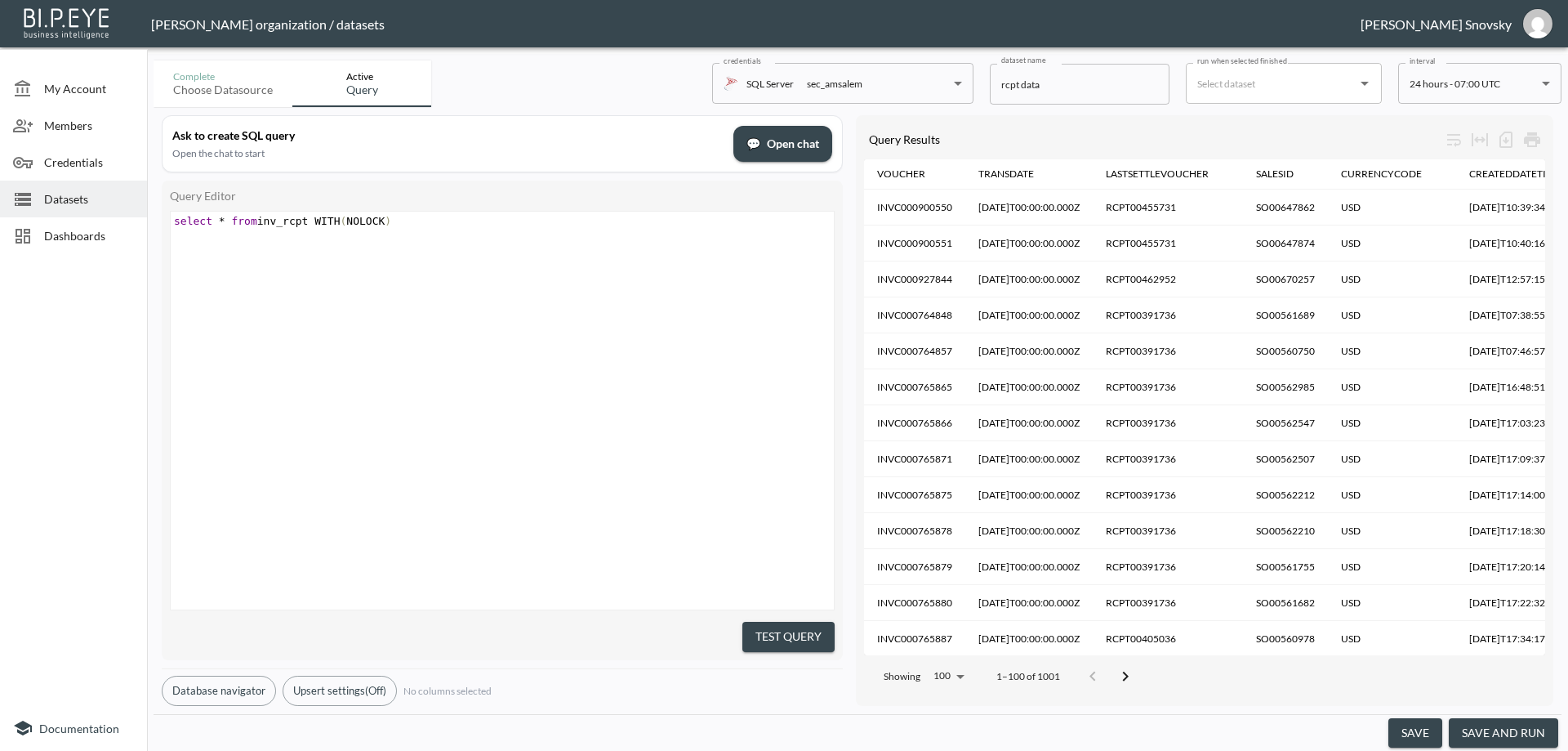
click at [1494, 718] on button "save and run" at bounding box center [1504, 733] width 109 height 31
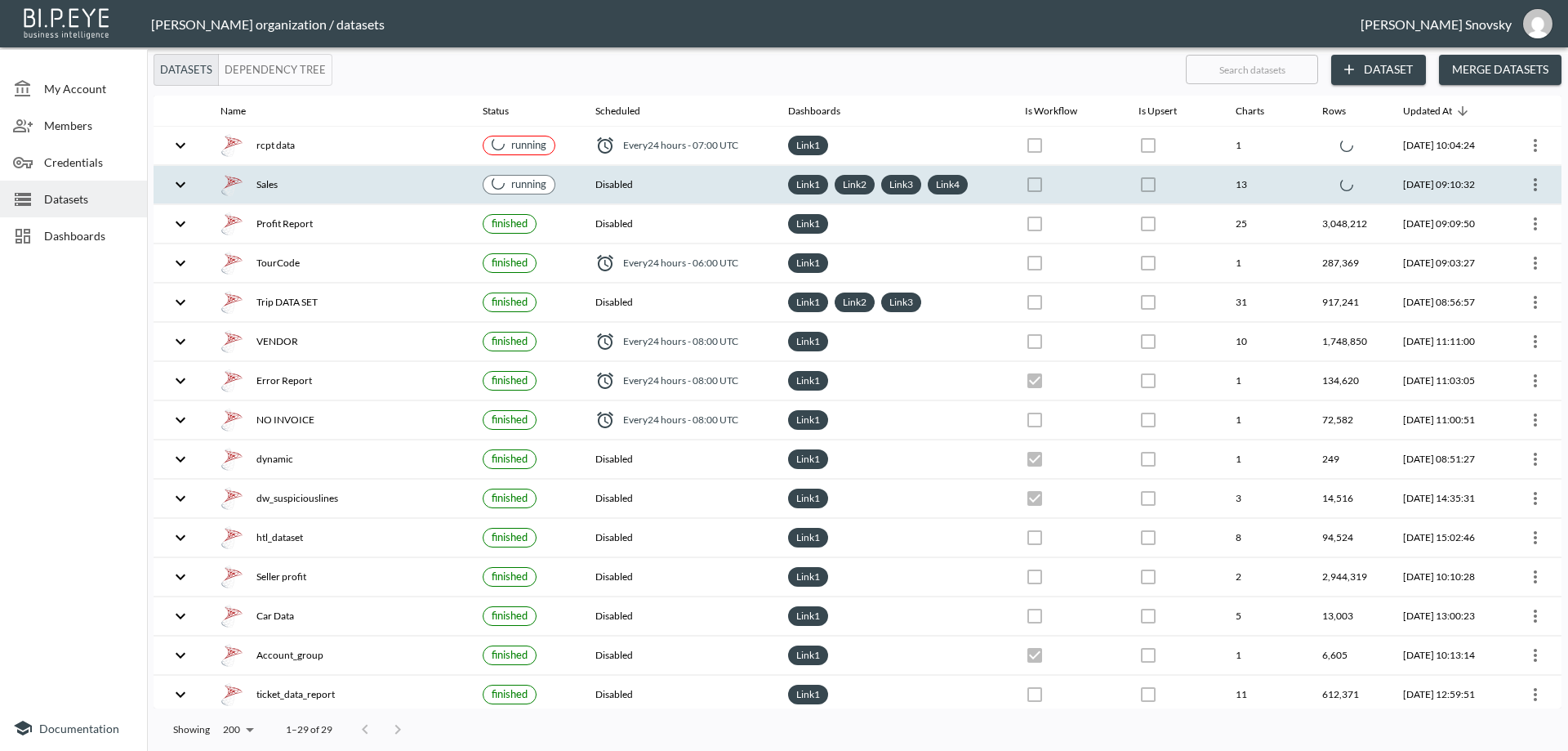
click at [649, 187] on th "Disabled" at bounding box center [679, 184] width 193 height 39
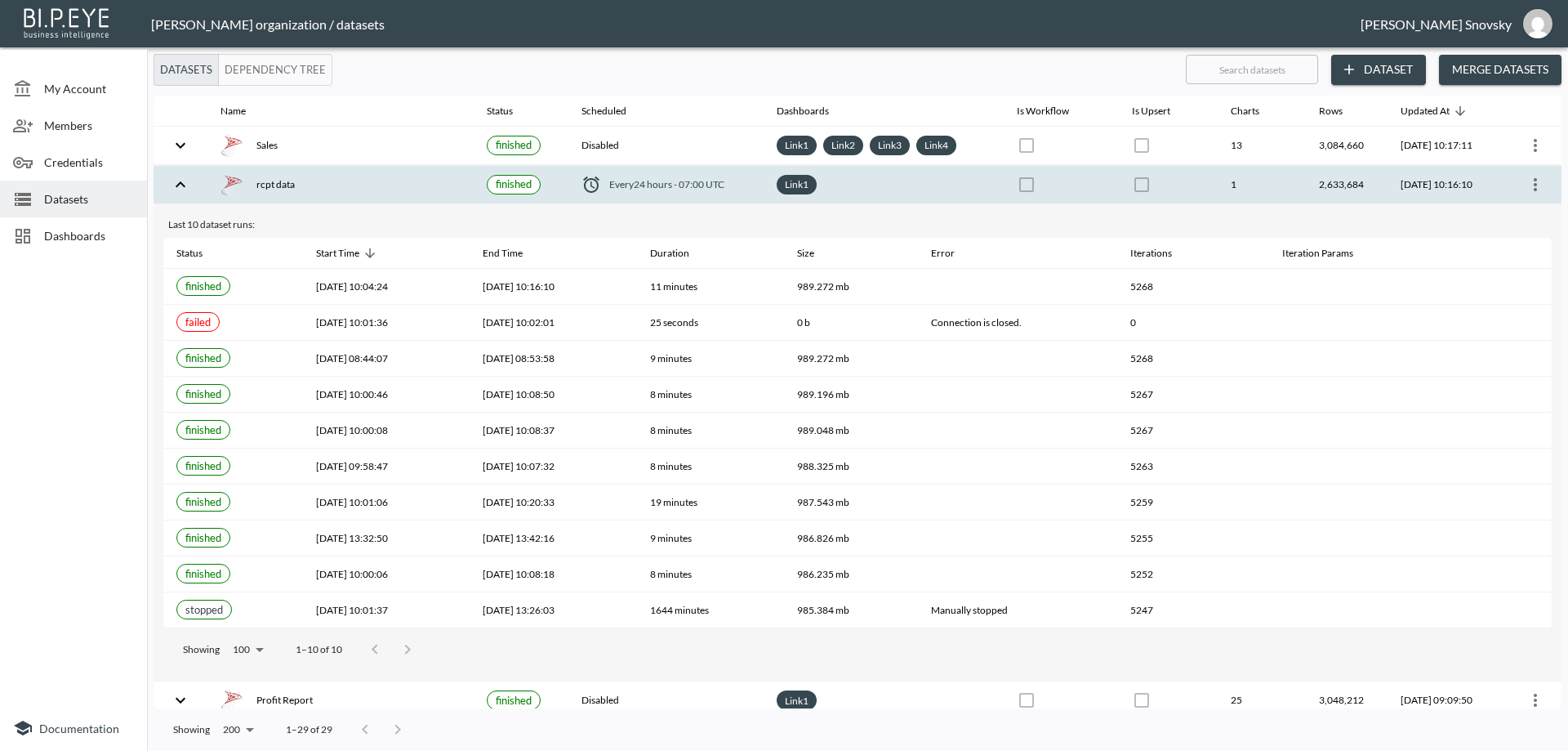
click at [372, 169] on th "rcpt data" at bounding box center [340, 184] width 266 height 39
